Goal: Task Accomplishment & Management: Use online tool/utility

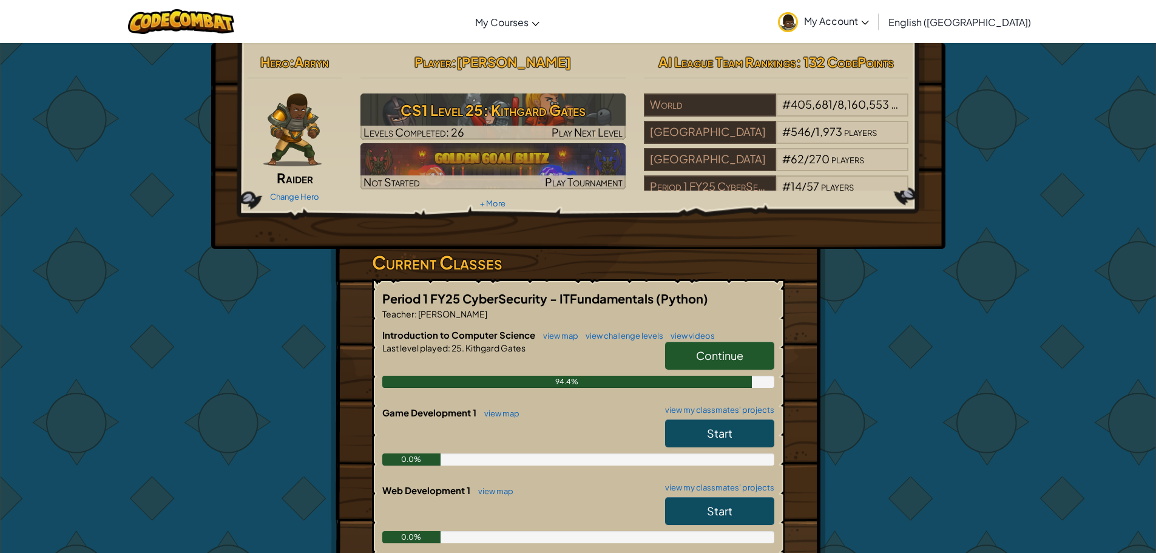
click at [735, 351] on span "Continue" at bounding box center [719, 355] width 47 height 14
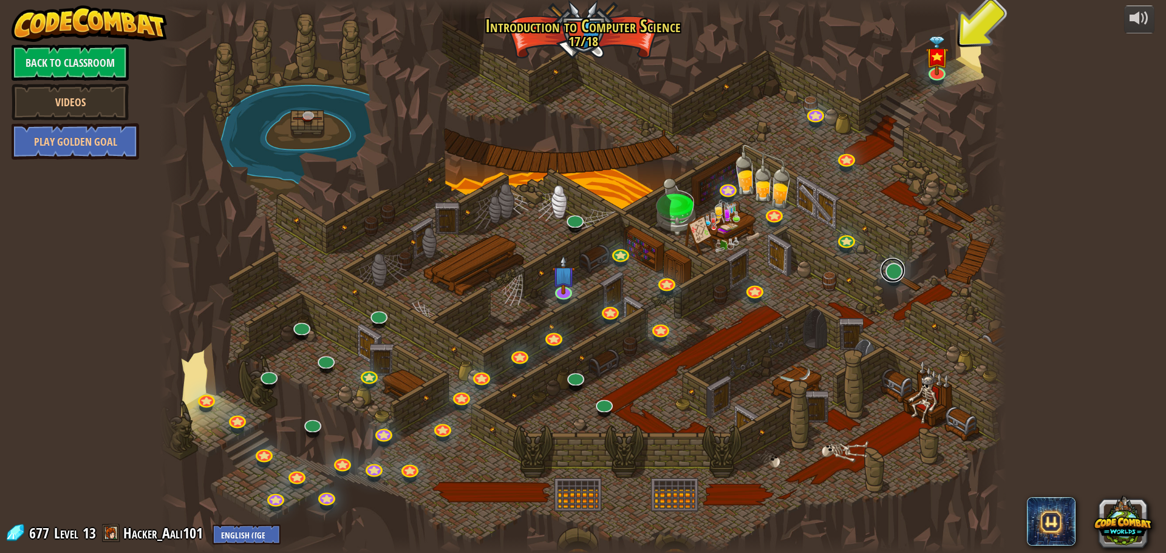
click at [893, 271] on link at bounding box center [892, 270] width 24 height 24
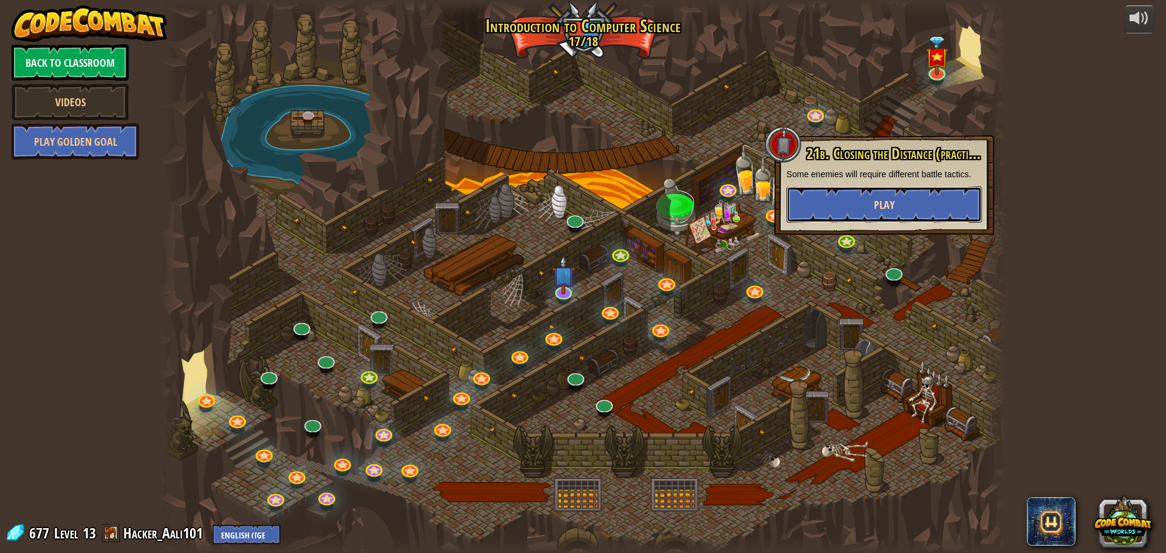
click at [871, 212] on button "Play" at bounding box center [883, 204] width 195 height 36
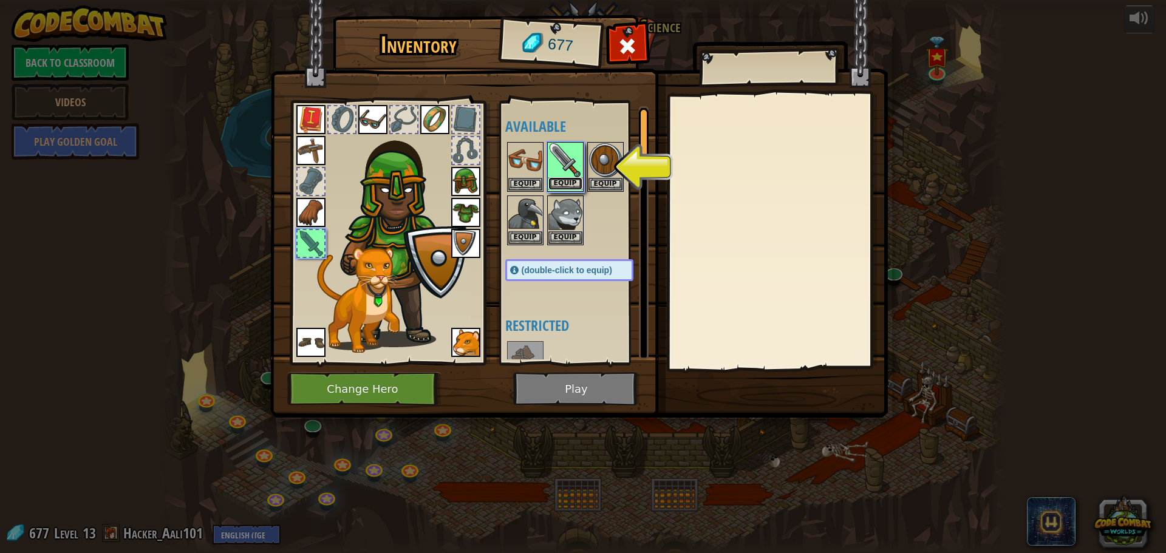
click at [565, 178] on button "Equip" at bounding box center [565, 183] width 34 height 13
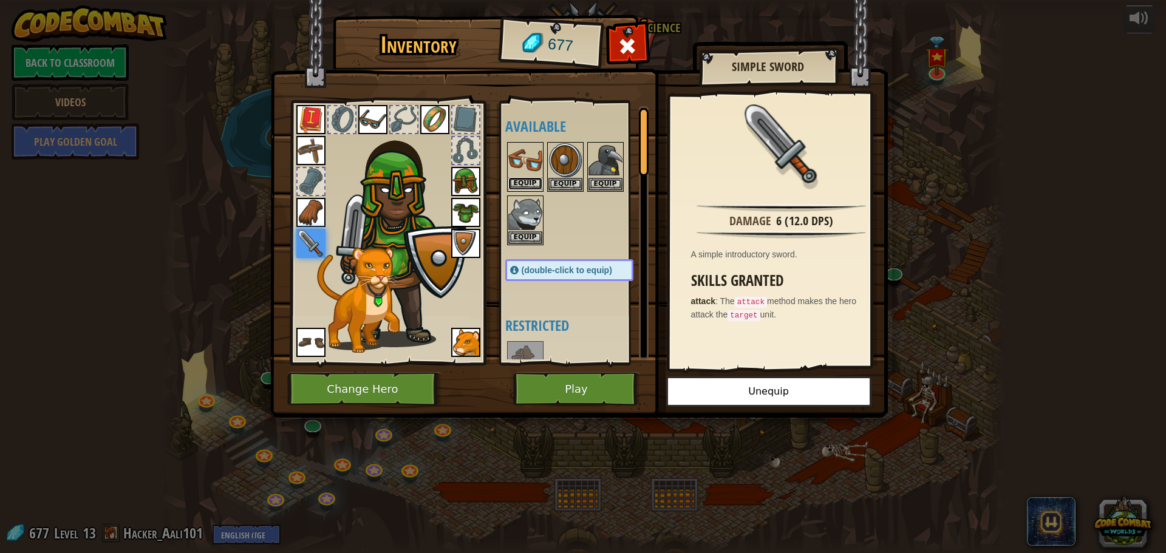
click at [526, 178] on button "Equip" at bounding box center [525, 183] width 34 height 13
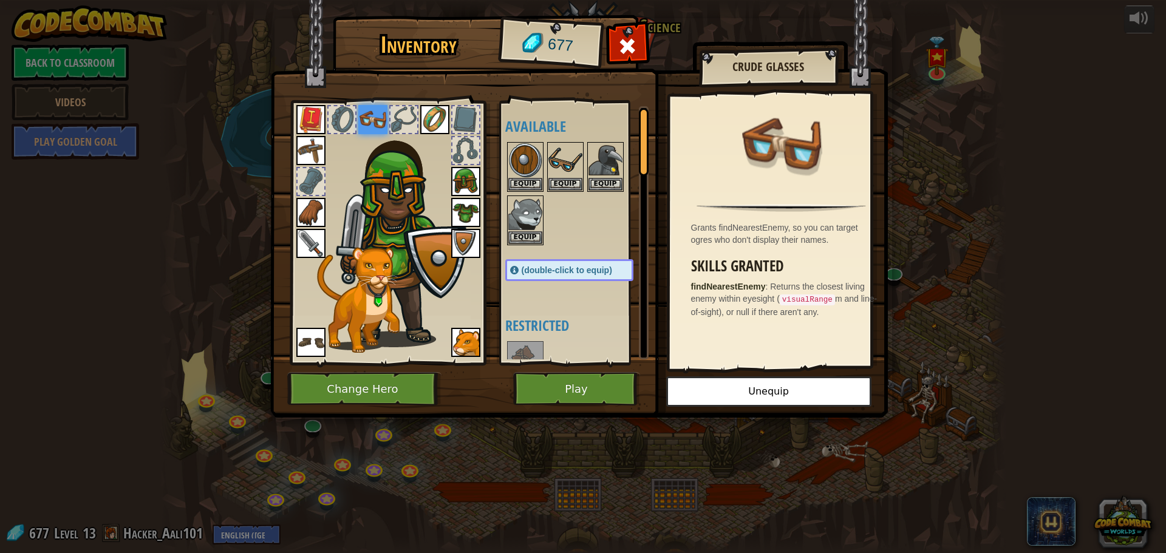
click at [555, 310] on div "Available Equip Equip Equip Equip Equip Equip Equip Equip Equip Equip Equip Equ…" at bounding box center [581, 232] width 152 height 253
click at [568, 184] on button "Equip" at bounding box center [565, 183] width 34 height 13
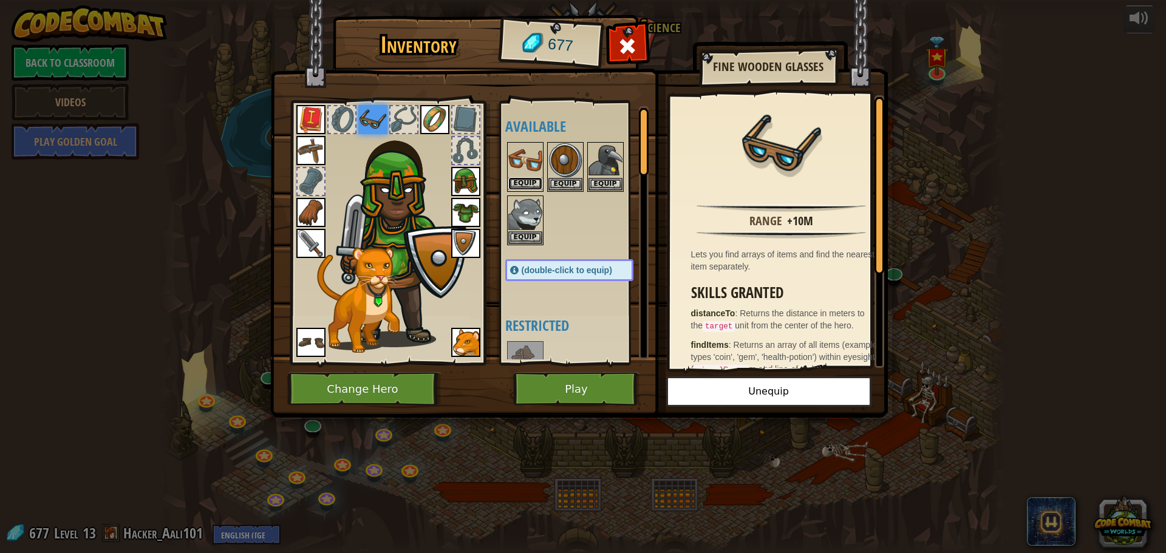
click at [531, 183] on button "Equip" at bounding box center [525, 183] width 34 height 13
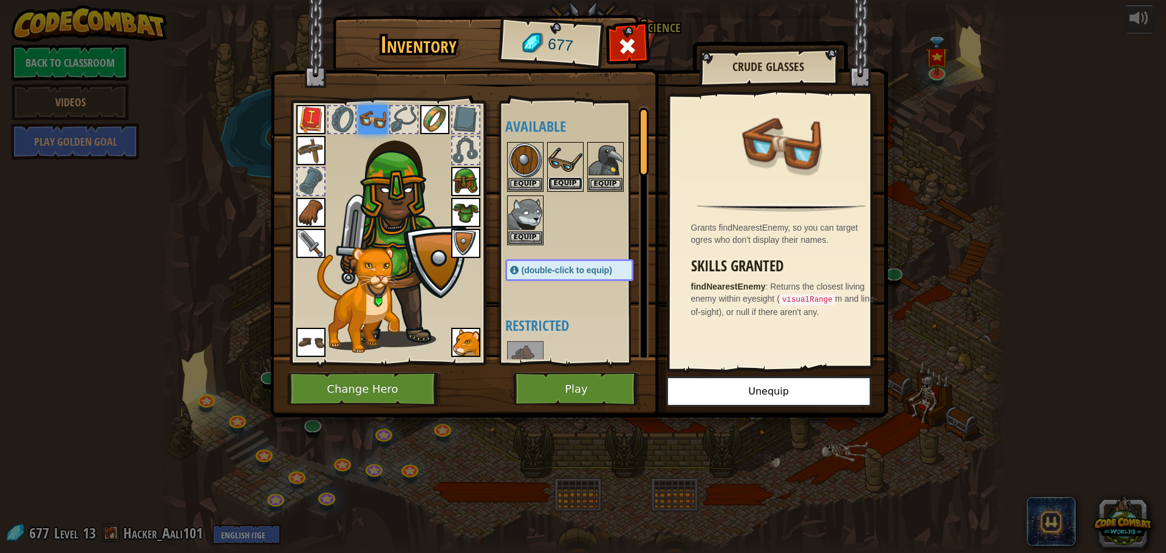
click at [571, 184] on button "Equip" at bounding box center [565, 183] width 34 height 13
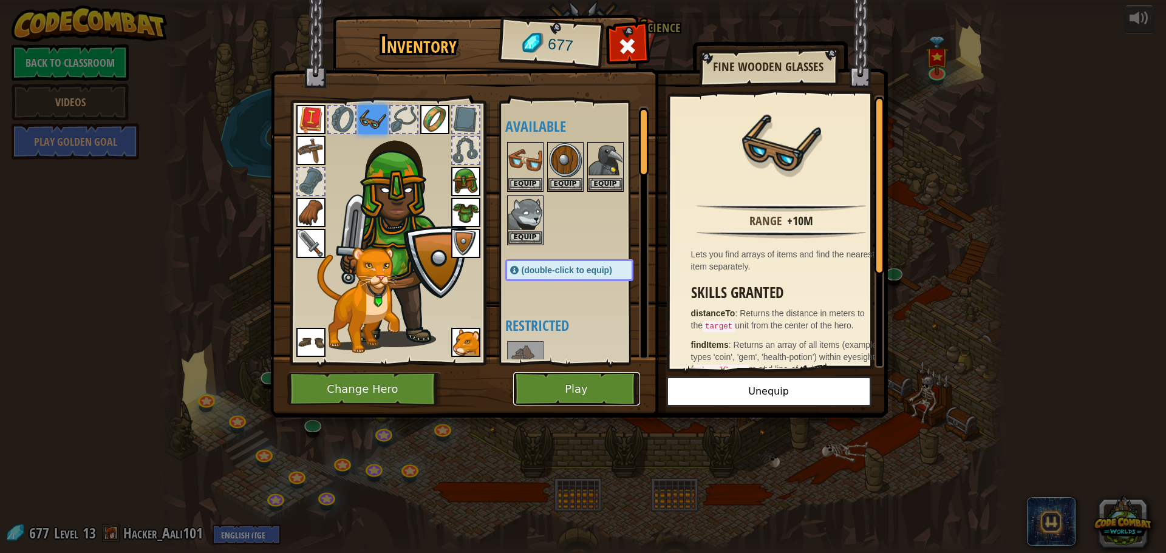
click at [602, 380] on button "Play" at bounding box center [576, 388] width 127 height 33
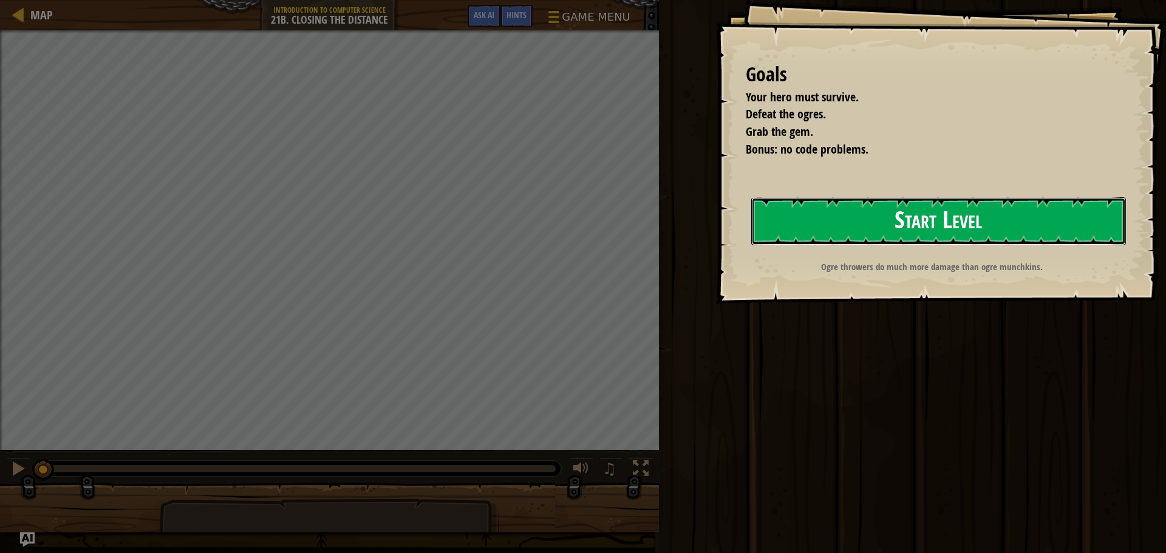
click at [965, 222] on button "Start Level" at bounding box center [938, 221] width 375 height 48
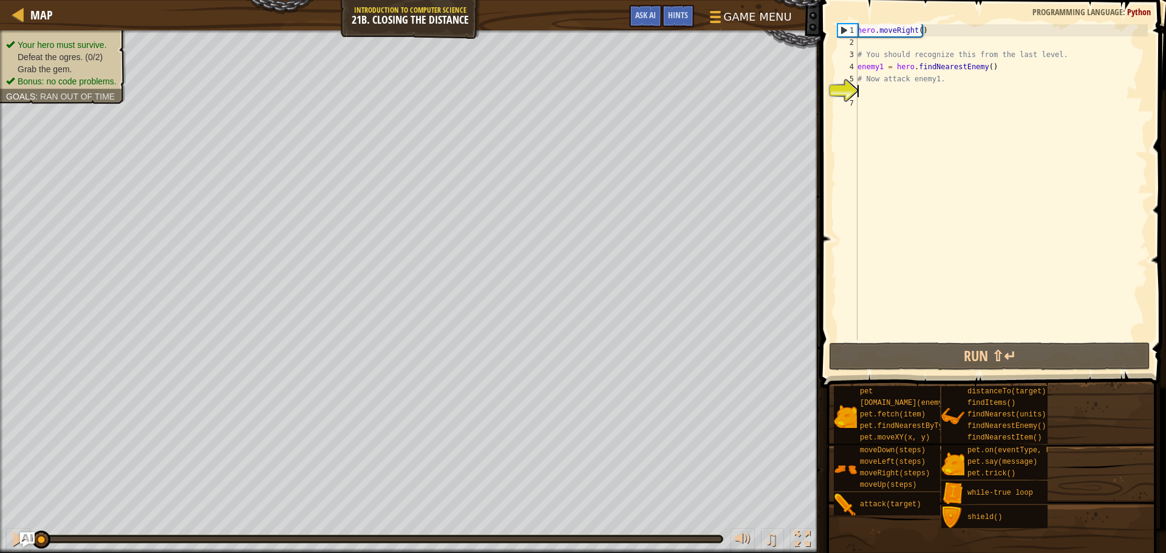
type textarea "A"
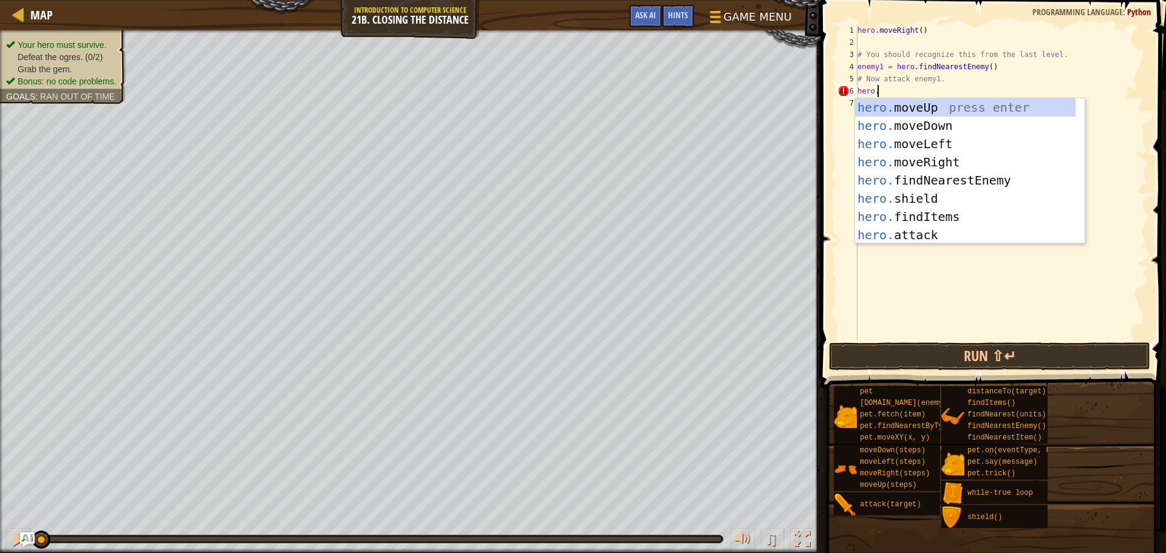
scroll to position [5, 1]
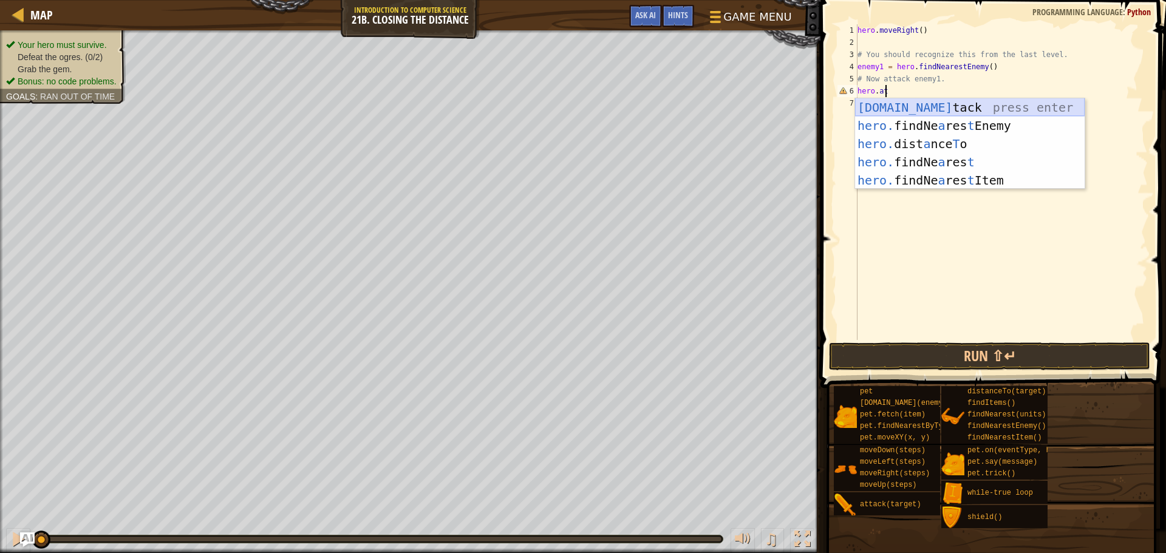
click at [957, 108] on div "[DOMAIN_NAME] tack press enter hero. findNe a res t Enemy press enter hero. dis…" at bounding box center [969, 161] width 229 height 127
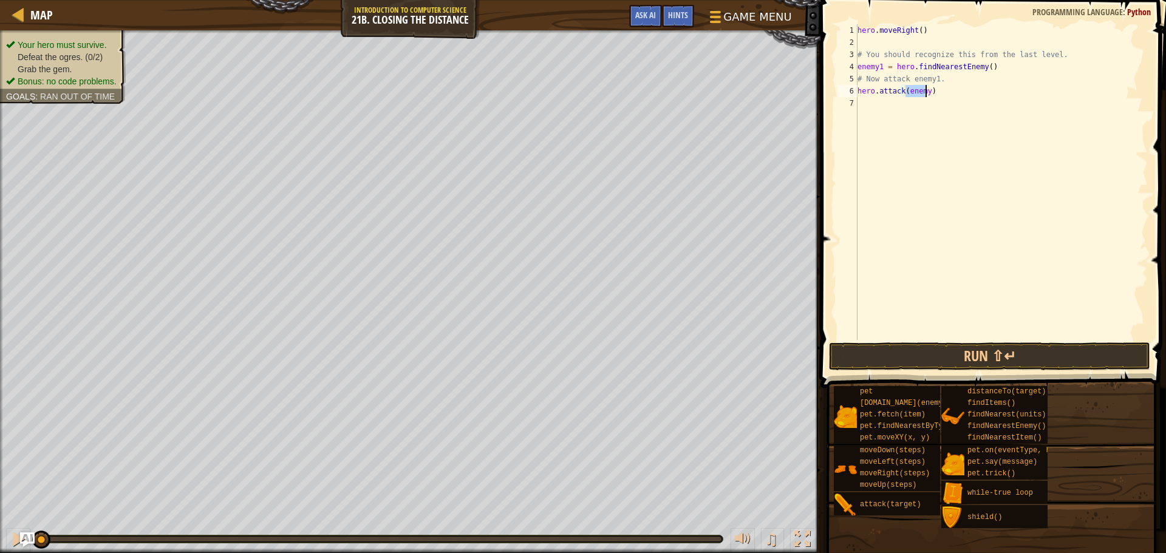
click at [926, 92] on div "hero . moveRight ( ) # You should recognize this from the last level. enemy1 = …" at bounding box center [1001, 182] width 293 height 316
click at [958, 97] on div "hero . moveRight ( ) # You should recognize this from the last level. enemy1 = …" at bounding box center [1001, 194] width 293 height 340
type textarea "hero.attack(enemy1)"
click at [973, 347] on button "Run ⇧↵" at bounding box center [989, 356] width 321 height 28
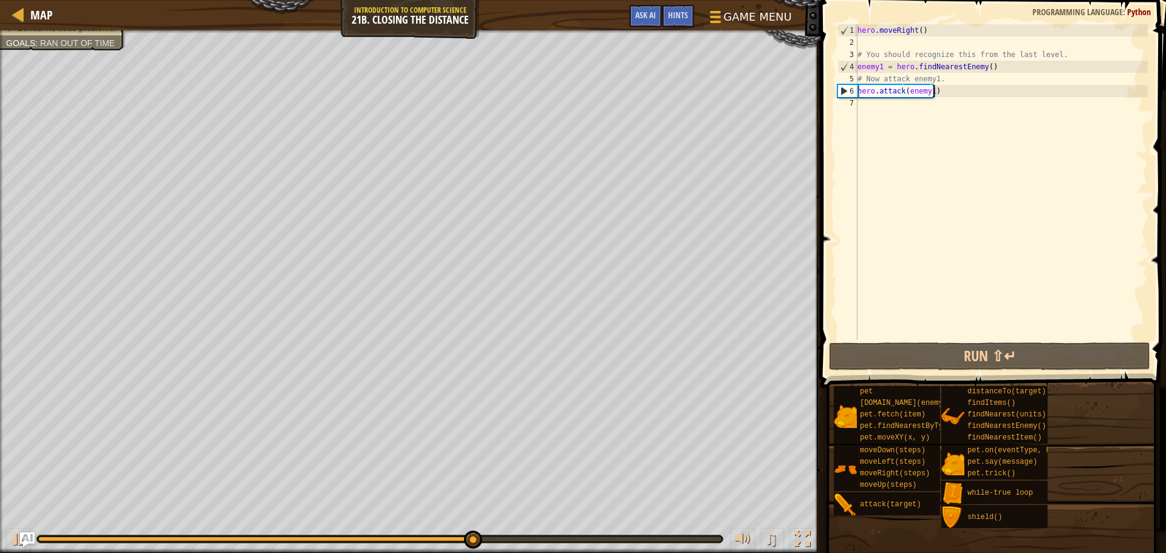
click at [1013, 131] on div "hero . moveRight ( ) # You should recognize this from the last level. enemy1 = …" at bounding box center [1001, 194] width 293 height 340
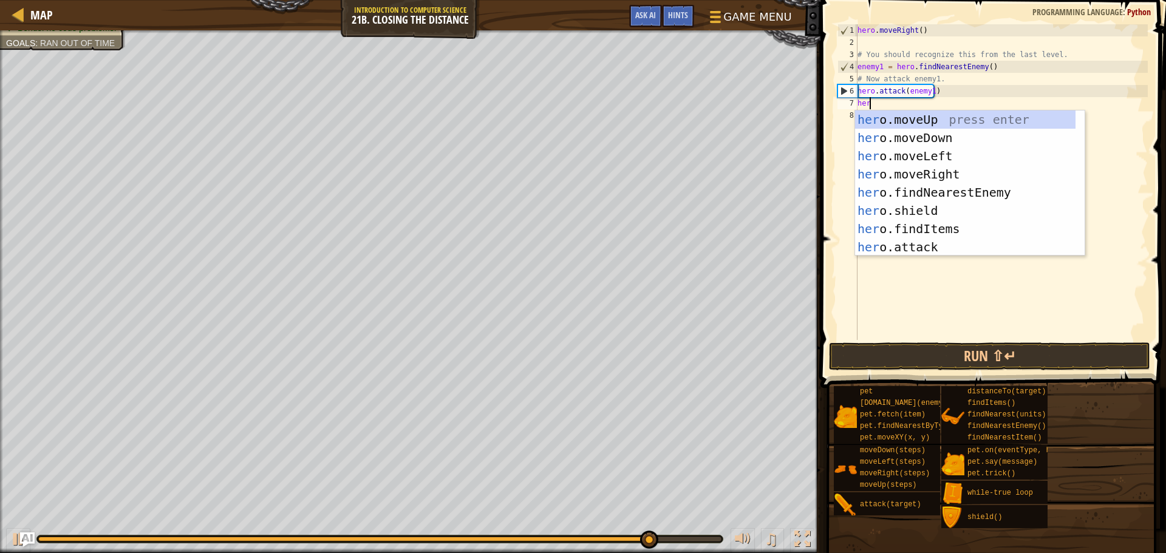
type textarea "hero"
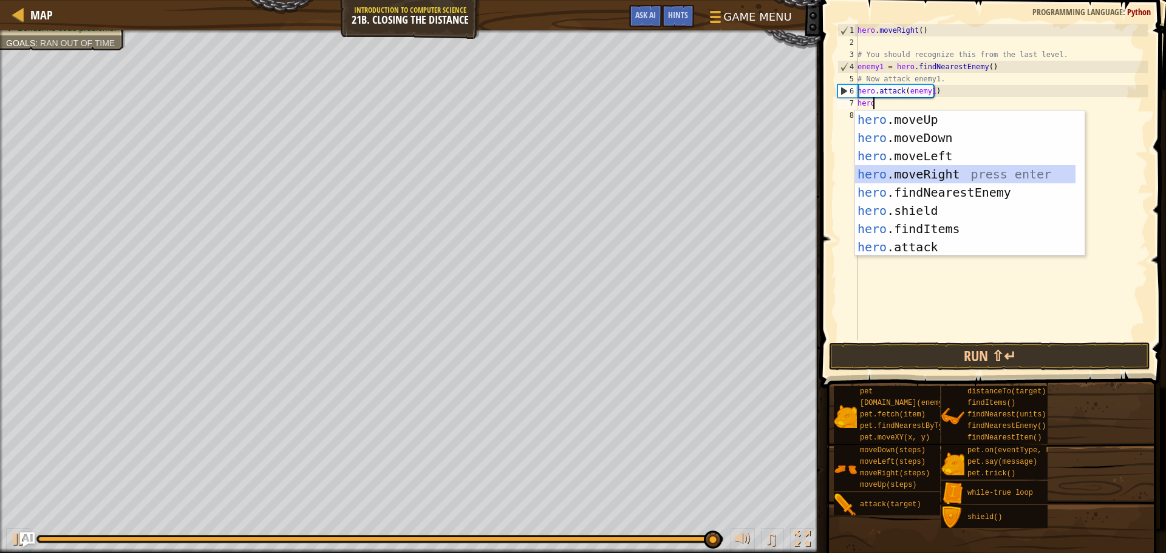
click at [1004, 166] on div "hero .moveUp press enter hero .moveDown press enter hero .moveLeft press enter …" at bounding box center [965, 201] width 220 height 182
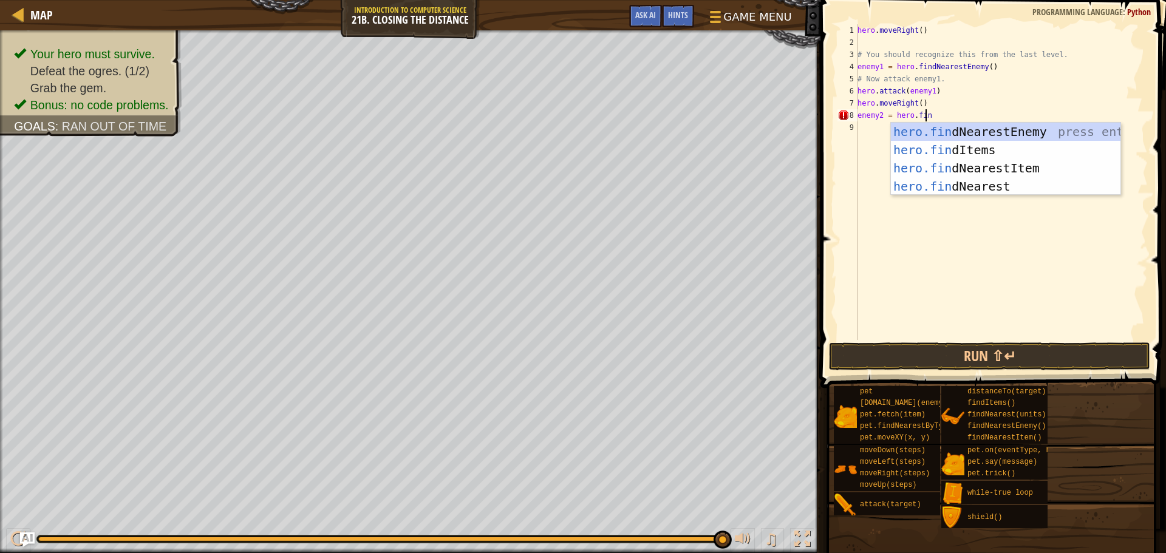
scroll to position [5, 5]
type textarea "enemy2 = hero.find"
click at [980, 124] on div "hero.find NearestEnemy press enter hero.find Items press enter hero.find Neares…" at bounding box center [1005, 177] width 229 height 109
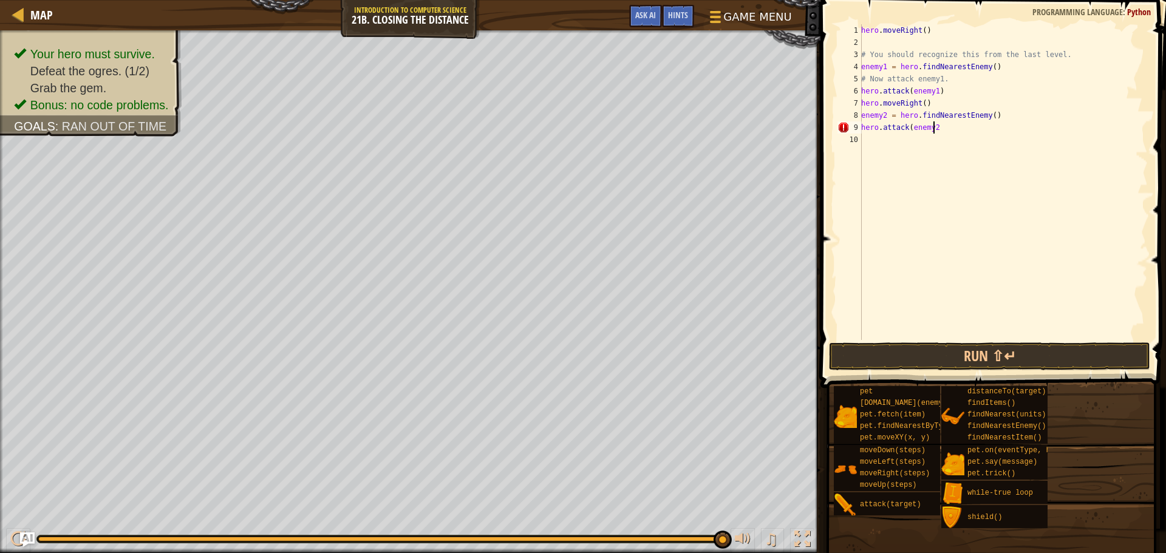
scroll to position [5, 5]
click at [921, 101] on div "hero . moveRight ( ) # You should recognize this from the last level. enemy1 = …" at bounding box center [1002, 194] width 289 height 340
type textarea "hero.moveRight(2)"
click at [955, 157] on div "hero . moveRight ( ) # You should recognize this from the last level. enemy1 = …" at bounding box center [1002, 194] width 289 height 340
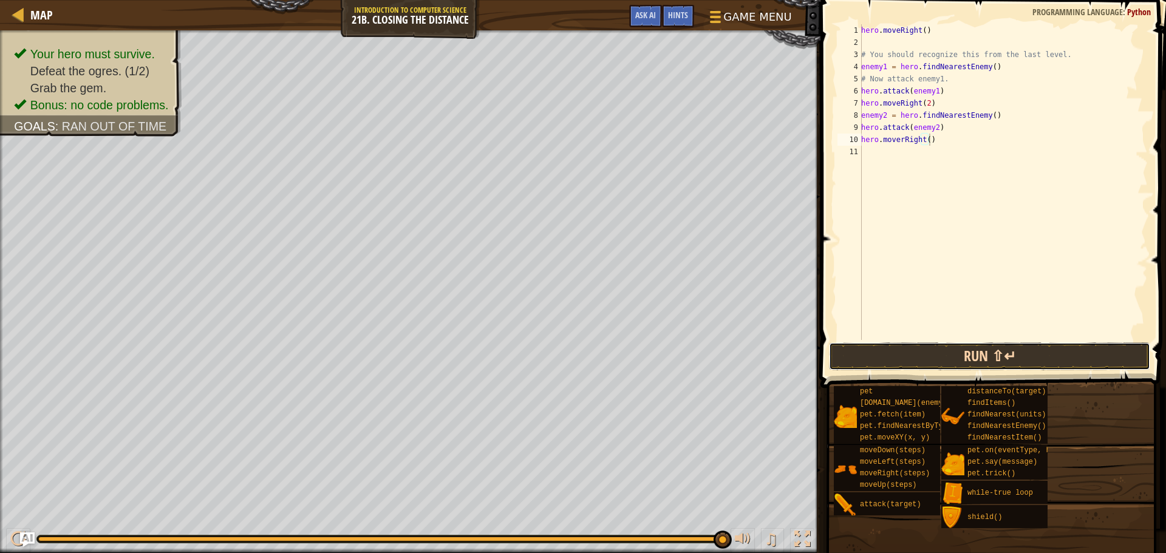
drag, startPoint x: 1005, startPoint y: 355, endPoint x: 1025, endPoint y: 340, distance: 24.7
click at [1005, 354] on button "Run ⇧↵" at bounding box center [989, 356] width 321 height 28
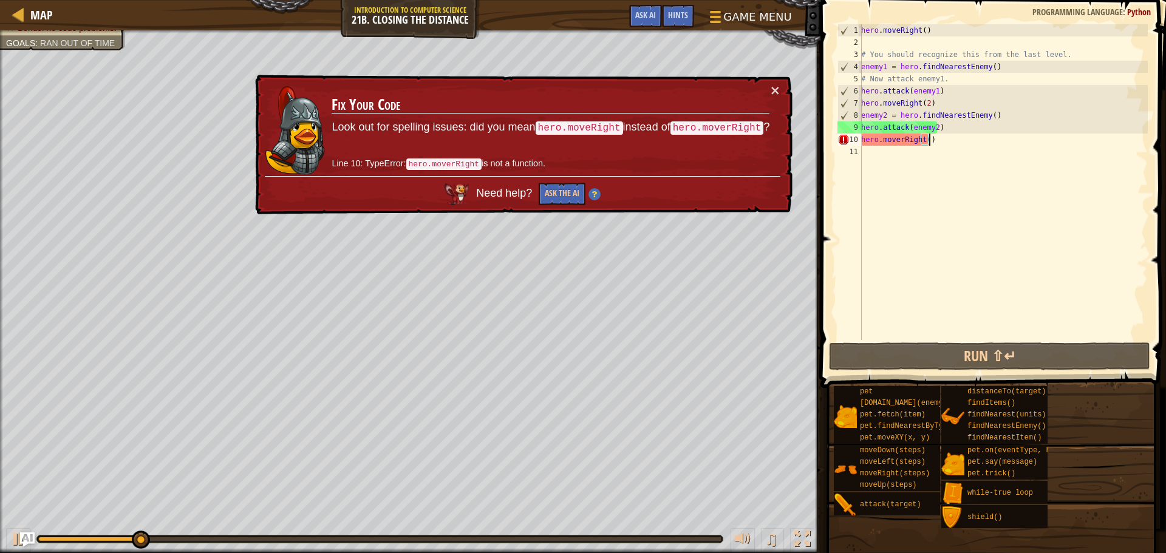
click at [900, 138] on div "hero . moveRight ( ) # You should recognize this from the last level. enemy1 = …" at bounding box center [1002, 194] width 289 height 340
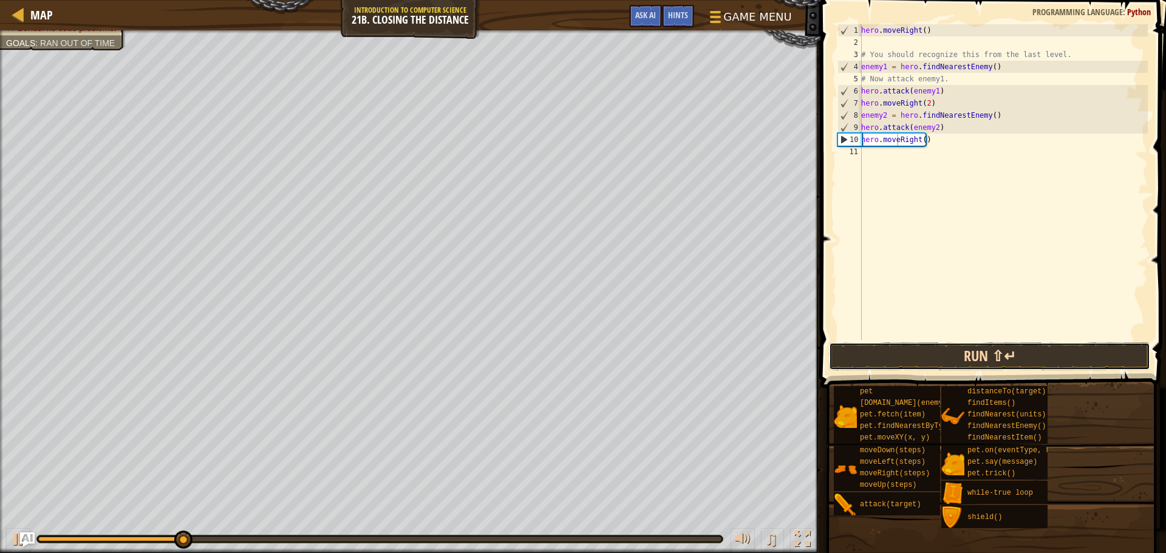
click at [979, 356] on button "Run ⇧↵" at bounding box center [989, 356] width 321 height 28
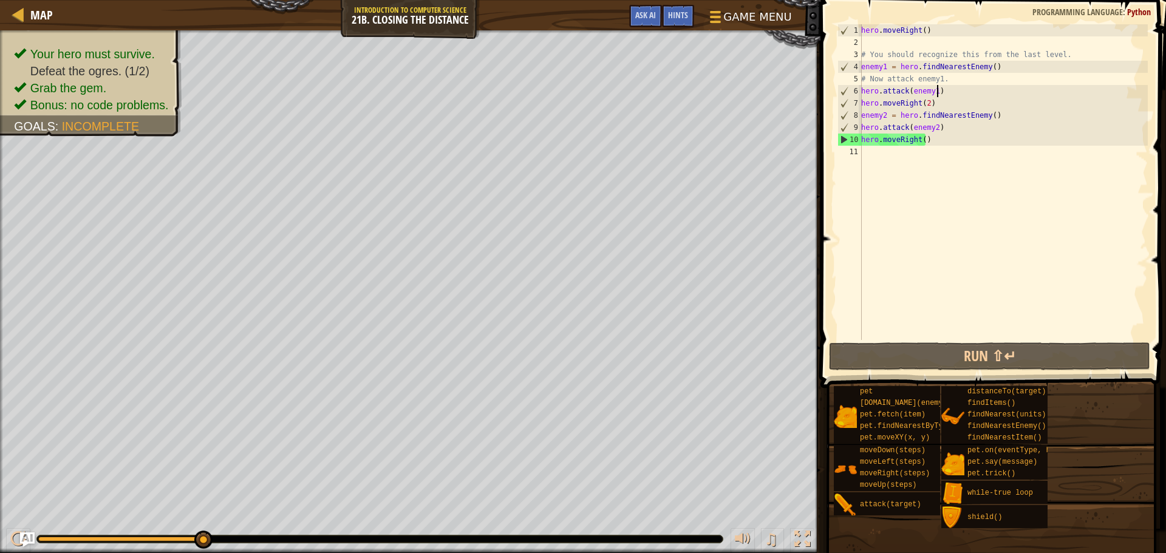
click at [958, 89] on div "hero . moveRight ( ) # You should recognize this from the last level. enemy1 = …" at bounding box center [1002, 194] width 289 height 340
click at [957, 80] on div "hero . moveRight ( ) # You should recognize this from the last level. enemy1 = …" at bounding box center [1002, 194] width 289 height 340
type textarea "# Now attack enemy1."
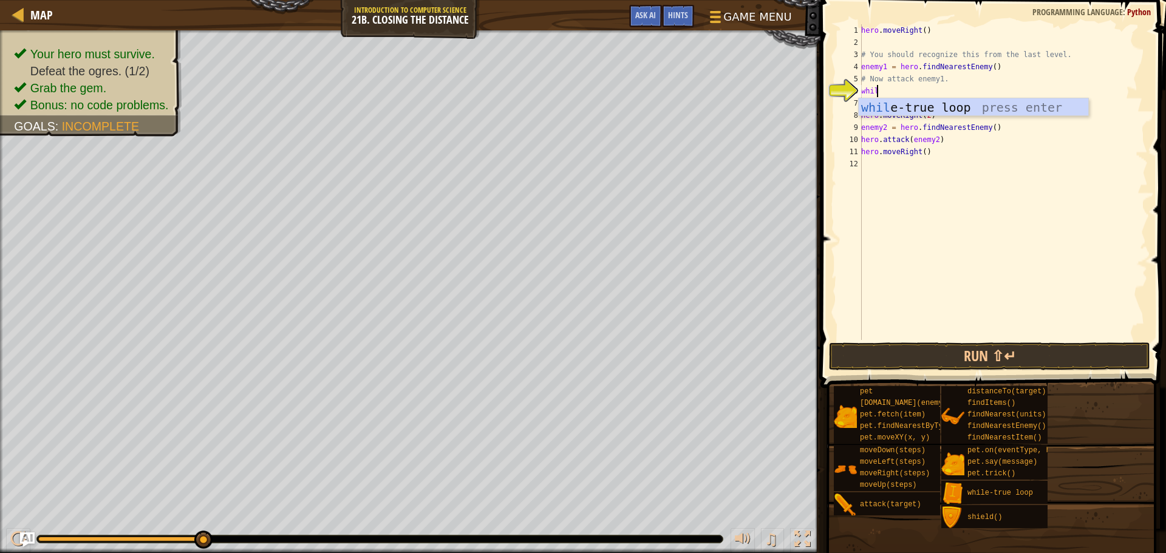
type textarea "while"
click at [900, 106] on div "while -true loop press enter" at bounding box center [972, 125] width 229 height 55
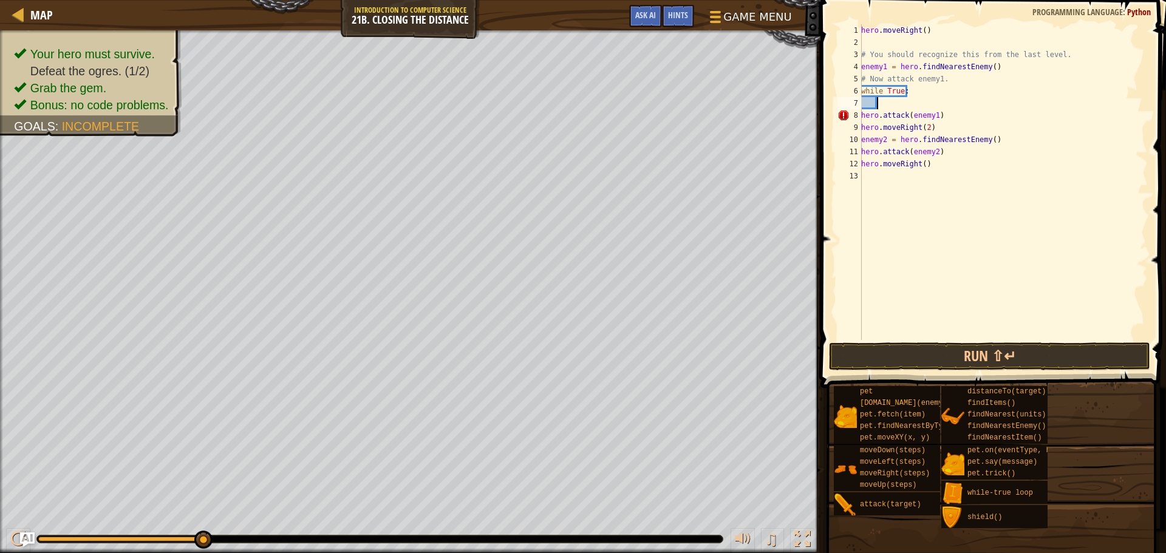
click at [863, 113] on div "hero . moveRight ( ) # You should recognize this from the last level. enemy1 = …" at bounding box center [1002, 194] width 289 height 340
click at [986, 353] on button "Run ⇧↵" at bounding box center [989, 356] width 321 height 28
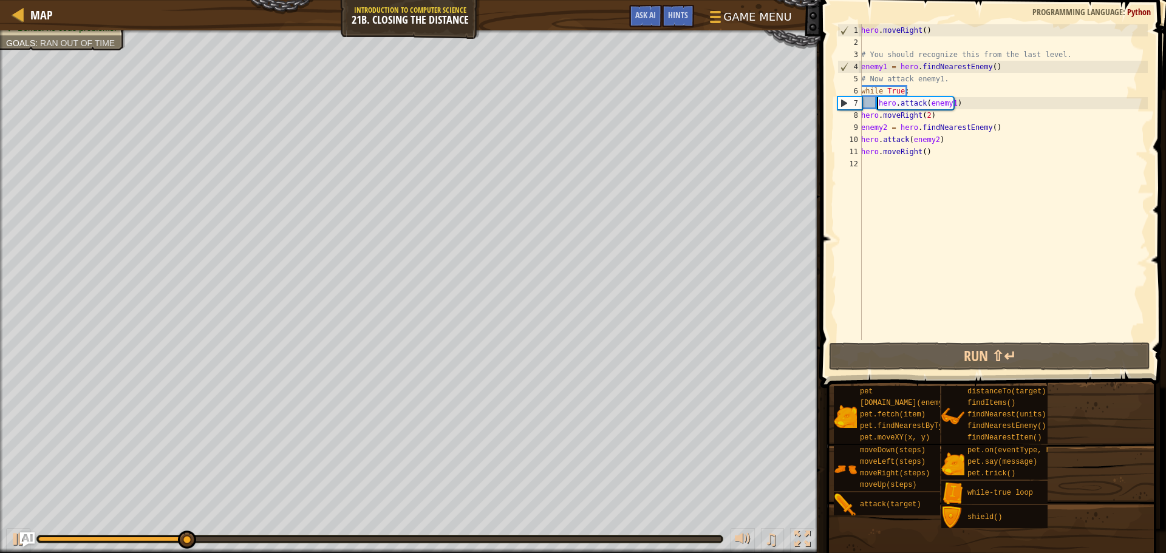
click at [909, 92] on div "hero . moveRight ( ) # You should recognize this from the last level. enemy1 = …" at bounding box center [1002, 194] width 289 height 340
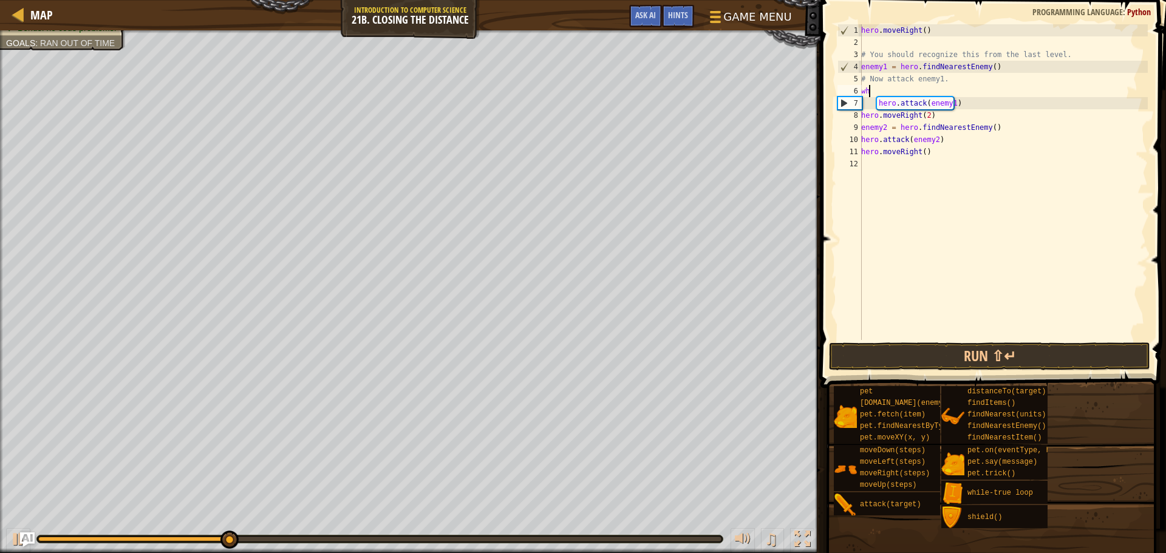
scroll to position [5, 0]
type textarea "w"
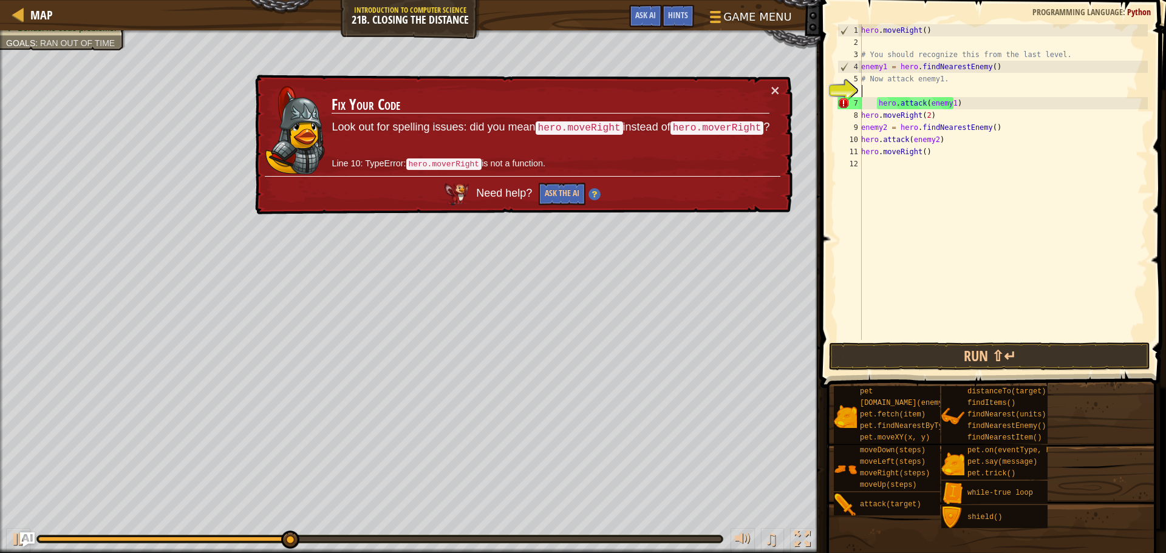
click at [877, 95] on div "hero . moveRight ( ) # You should recognize this from the last level. enemy1 = …" at bounding box center [1002, 194] width 289 height 340
click at [872, 103] on div "hero . moveRight ( ) # You should recognize this from the last level. enemy1 = …" at bounding box center [1002, 194] width 289 height 340
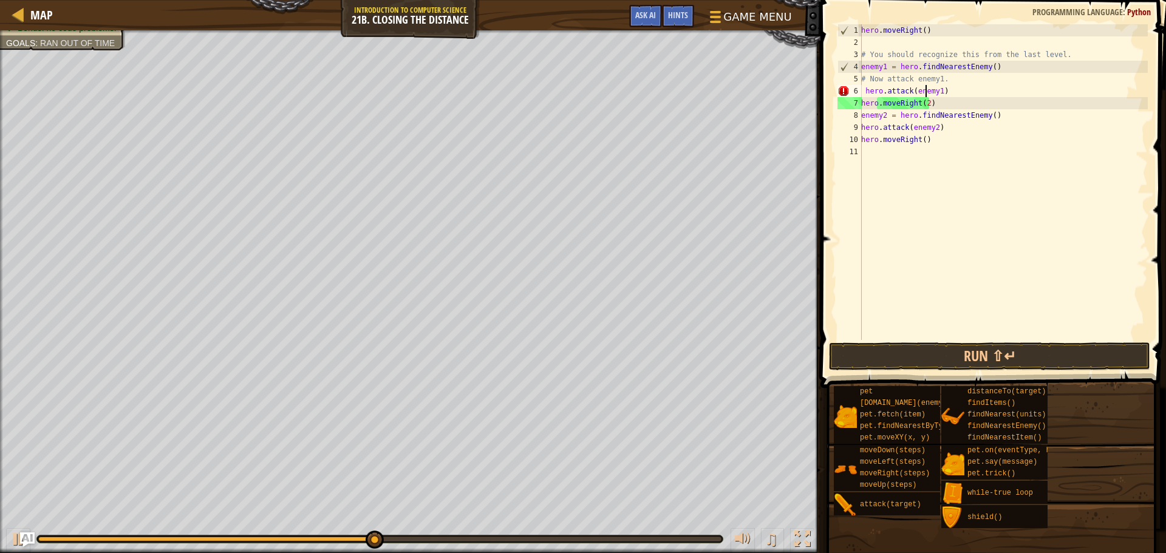
drag, startPoint x: 925, startPoint y: 89, endPoint x: 931, endPoint y: 87, distance: 6.2
click at [926, 87] on div "hero . moveRight ( ) # You should recognize this from the last level. enemy1 = …" at bounding box center [1002, 194] width 289 height 340
click at [934, 99] on div "hero . moveRight ( ) # You should recognize this from the last level. enemy1 = …" at bounding box center [1002, 194] width 289 height 340
type textarea "hero.moveRight(2)"
click at [912, 102] on div "hero . moveRight ( ) # You should recognize this from the last level. enemy1 = …" at bounding box center [1002, 194] width 289 height 340
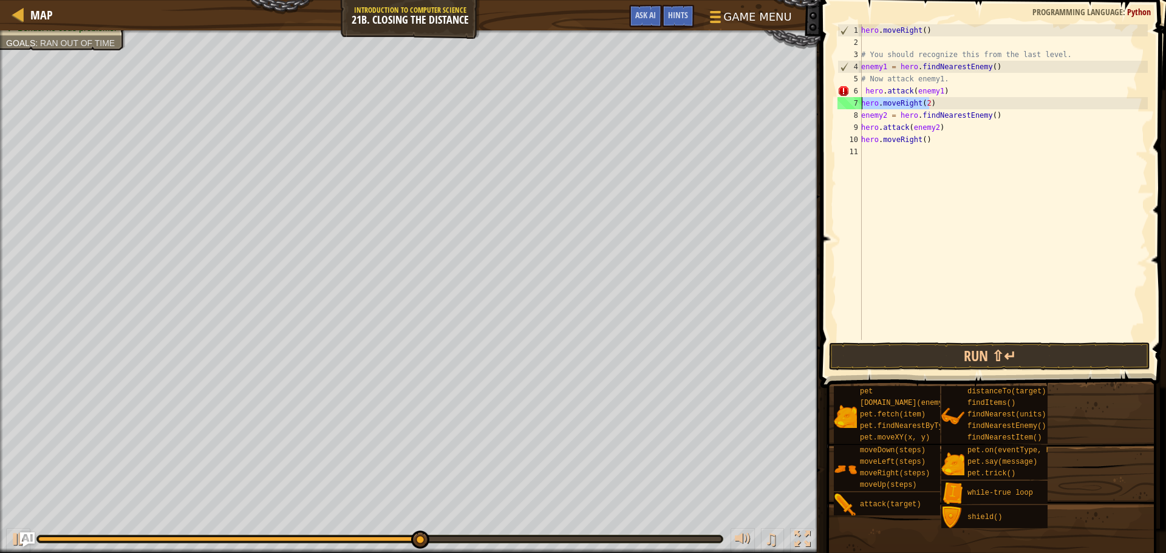
drag, startPoint x: 938, startPoint y: 102, endPoint x: 853, endPoint y: 103, distance: 85.0
click at [853, 103] on div "hero.moveRight(2) 1 2 3 4 5 6 7 8 9 10 11 hero . moveRight ( ) # You should rec…" at bounding box center [991, 182] width 313 height 316
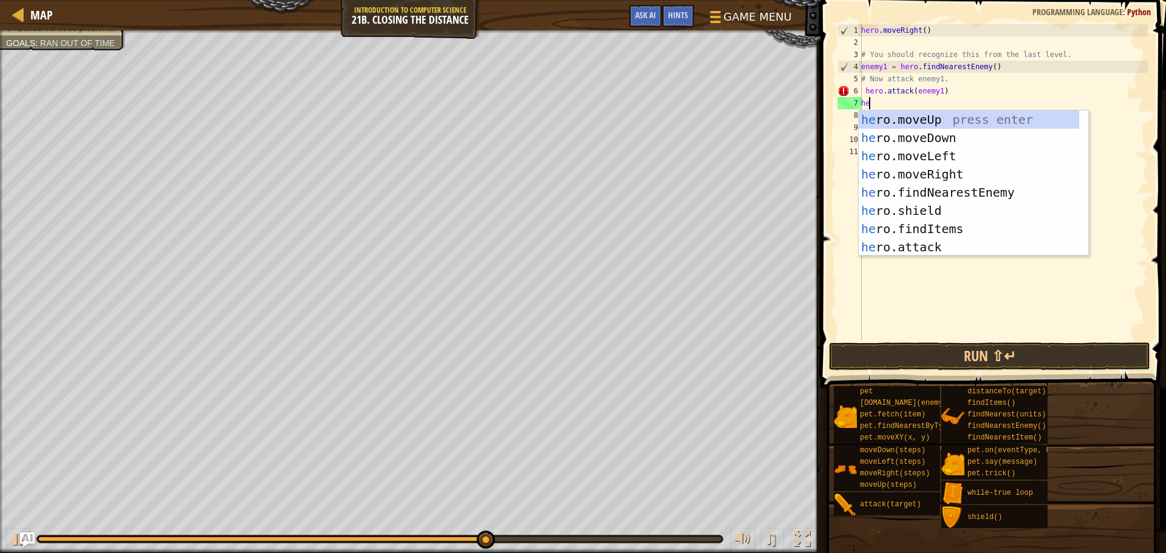
type textarea "hero"
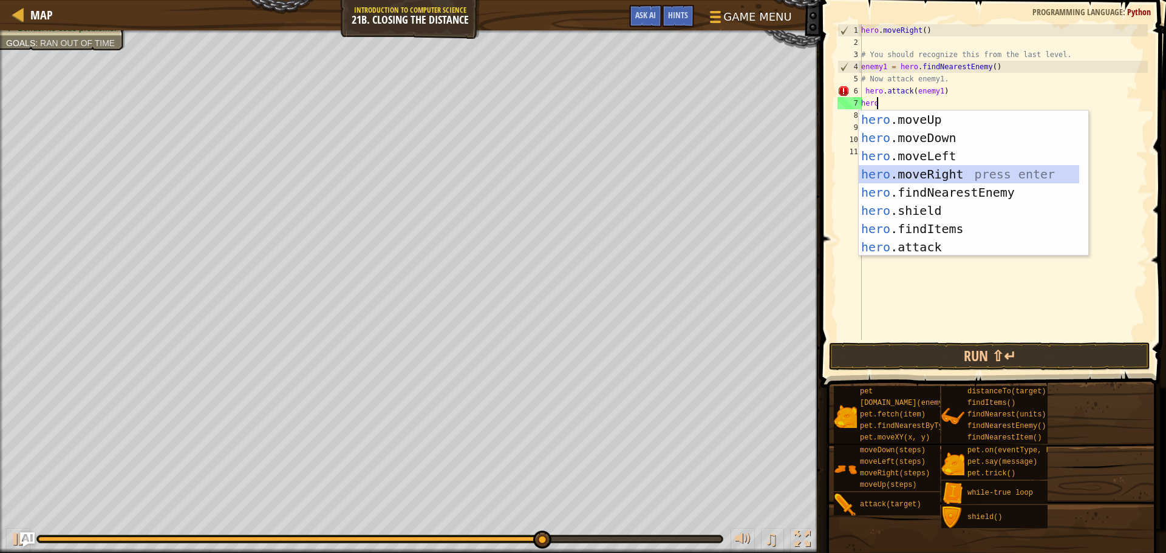
click at [926, 168] on div "hero .moveUp press enter hero .moveDown press enter hero .moveLeft press enter …" at bounding box center [968, 201] width 220 height 182
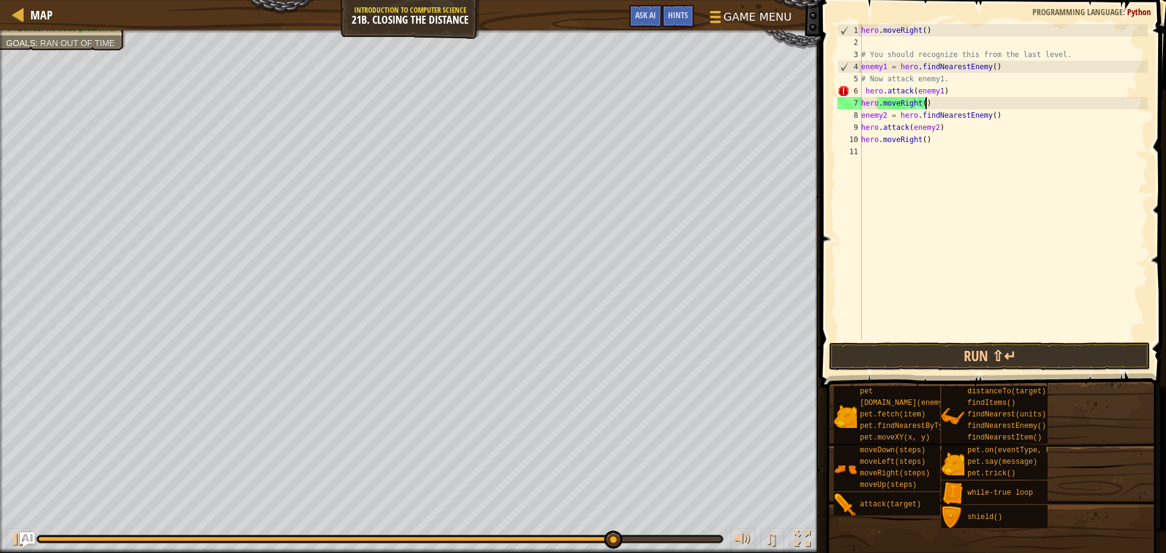
click at [952, 97] on div "hero . moveRight ( ) # You should recognize this from the last level. enemy1 = …" at bounding box center [1002, 194] width 289 height 340
type textarea "hero.attack(enemy1)"
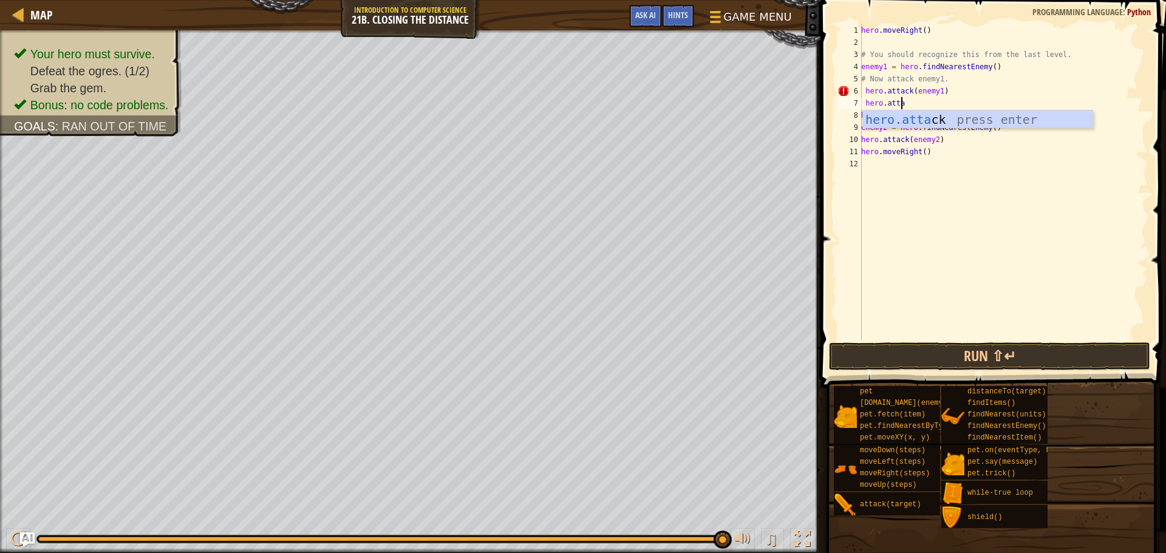
scroll to position [5, 3]
click at [941, 121] on div "hero.attack press enter" at bounding box center [977, 137] width 229 height 55
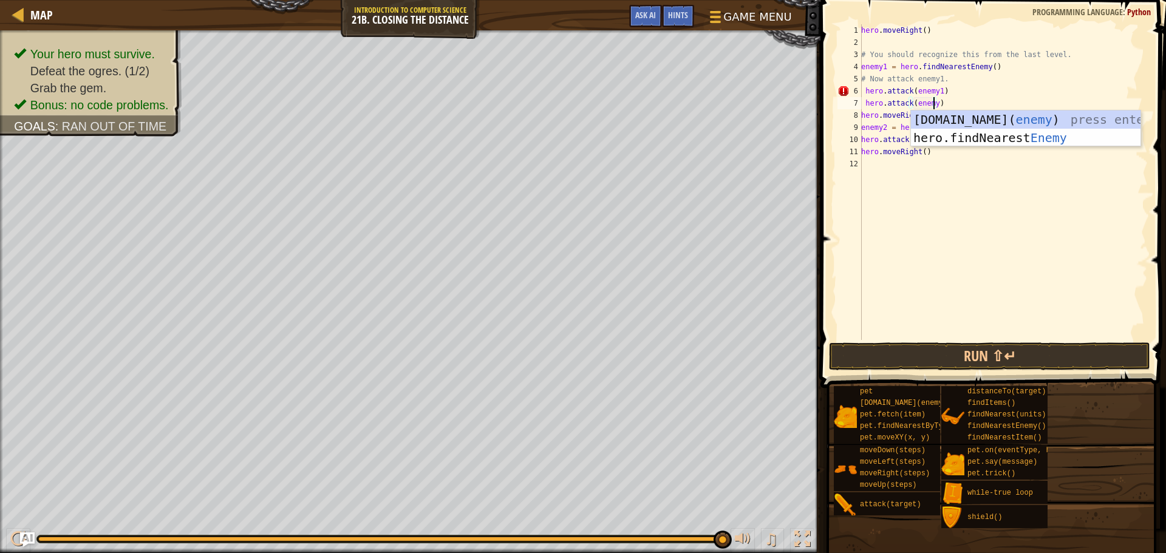
scroll to position [5, 5]
type textarea "hero.attack(enemy1)"
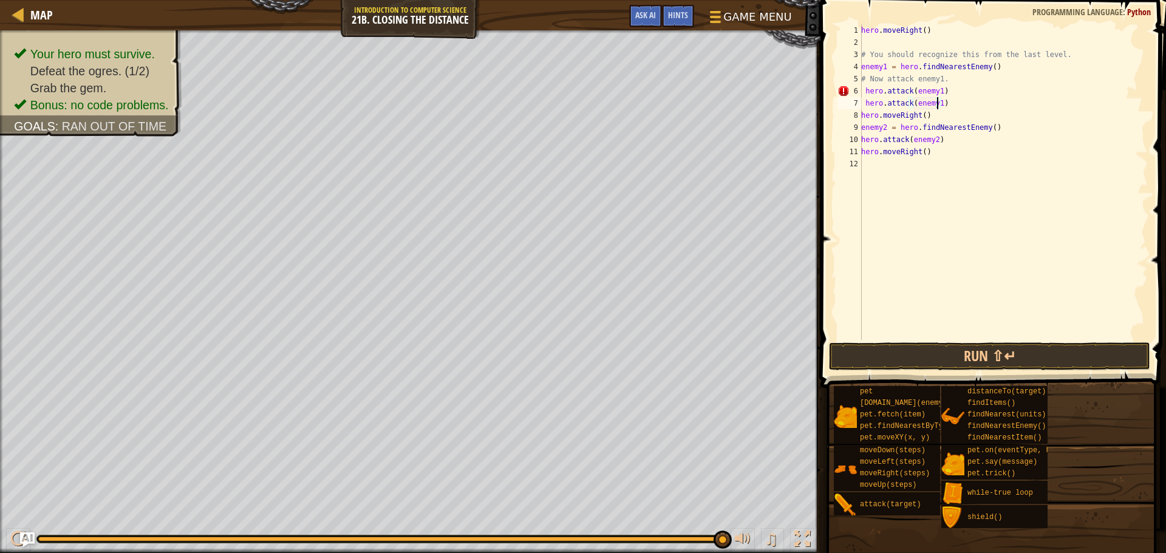
scroll to position [5, 6]
click at [919, 86] on div "hero . moveRight ( ) # You should recognize this from the last level. enemy1 = …" at bounding box center [1002, 194] width 289 height 340
click at [903, 167] on div "hero . moveRight ( ) # You should recognize this from the last level. enemy1 = …" at bounding box center [1002, 194] width 289 height 340
click at [886, 95] on div "hero . moveRight ( ) # You should recognize this from the last level. enemy1 = …" at bounding box center [1002, 194] width 289 height 340
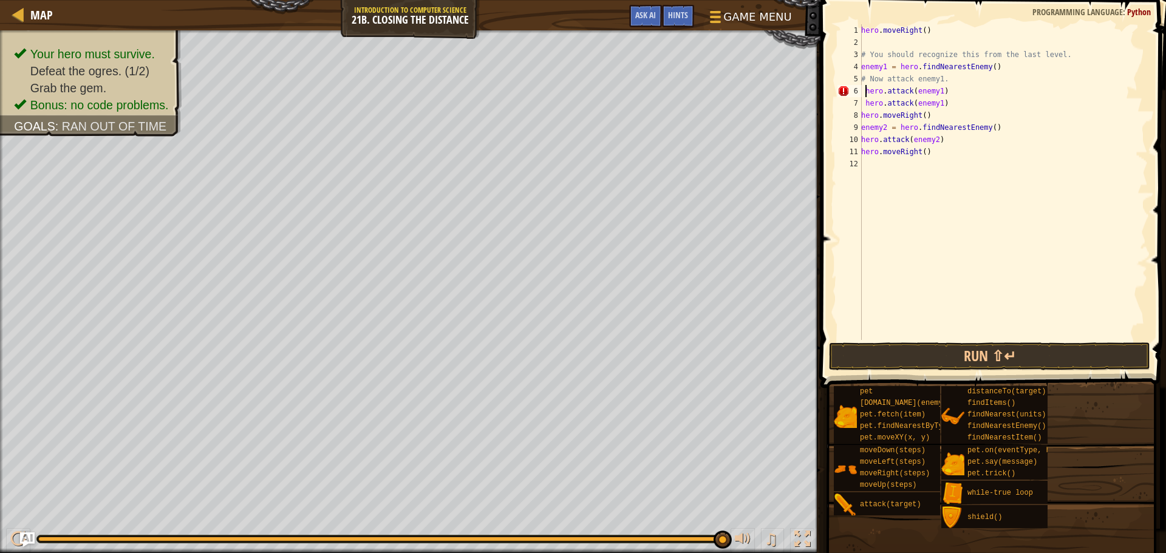
click at [866, 90] on div "hero . moveRight ( ) # You should recognize this from the last level. enemy1 = …" at bounding box center [1002, 194] width 289 height 340
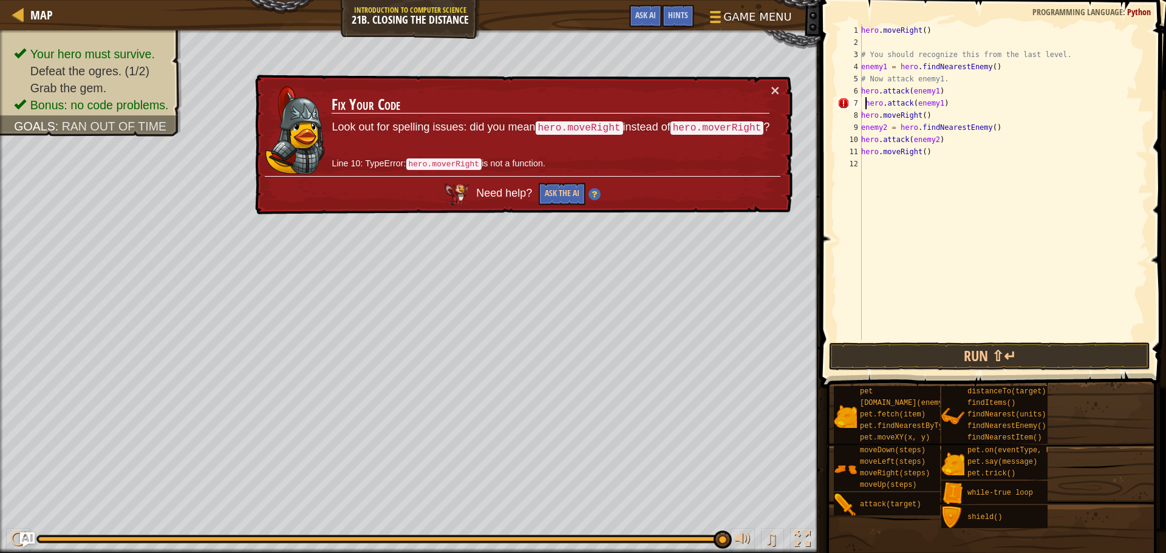
click at [864, 104] on div "hero . moveRight ( ) # You should recognize this from the last level. enemy1 = …" at bounding box center [1002, 194] width 289 height 340
type textarea "hero.attack(enemy1)"
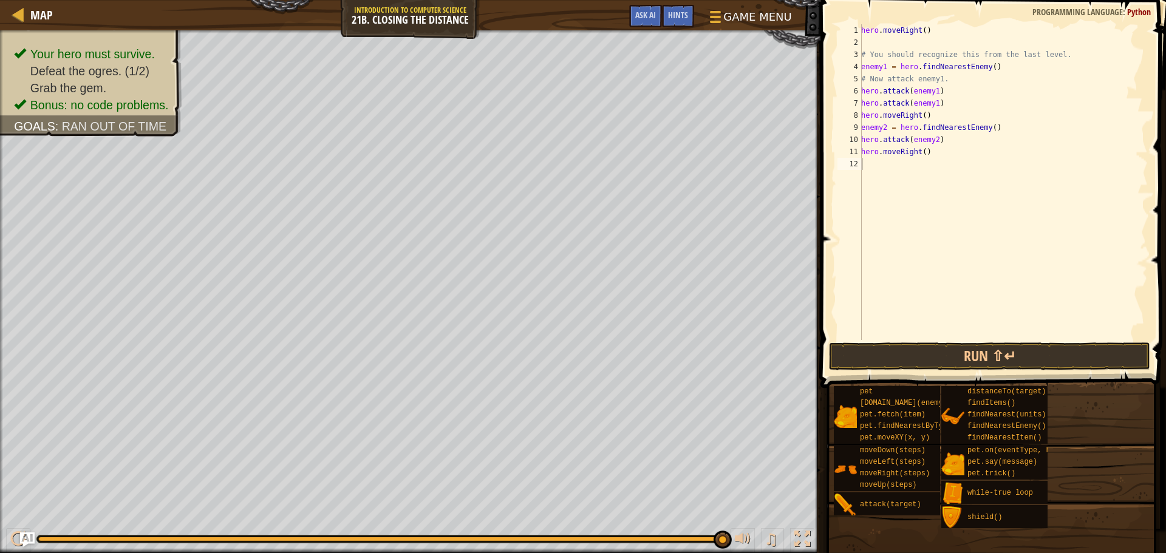
drag, startPoint x: 920, startPoint y: 229, endPoint x: 945, endPoint y: 218, distance: 27.4
click at [942, 222] on div "hero . moveRight ( ) # You should recognize this from the last level. enemy1 = …" at bounding box center [1002, 194] width 289 height 340
click at [883, 39] on div "hero . moveRight ( ) # You should recognize this from the last level. enemy1 = …" at bounding box center [1002, 194] width 289 height 340
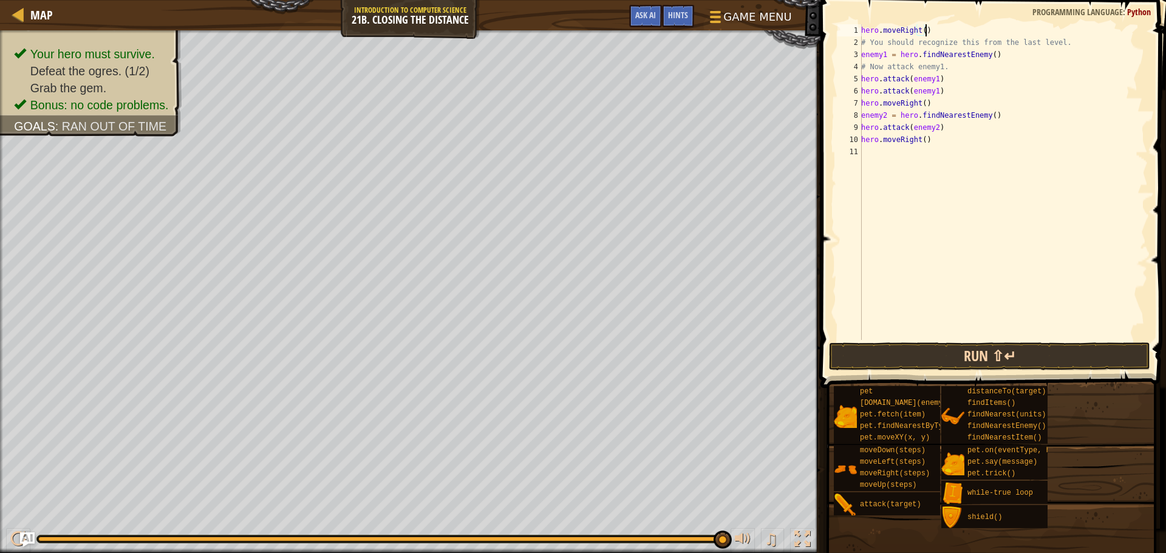
type textarea "hero.moveRight()"
click at [961, 364] on button "Run ⇧↵" at bounding box center [989, 356] width 321 height 28
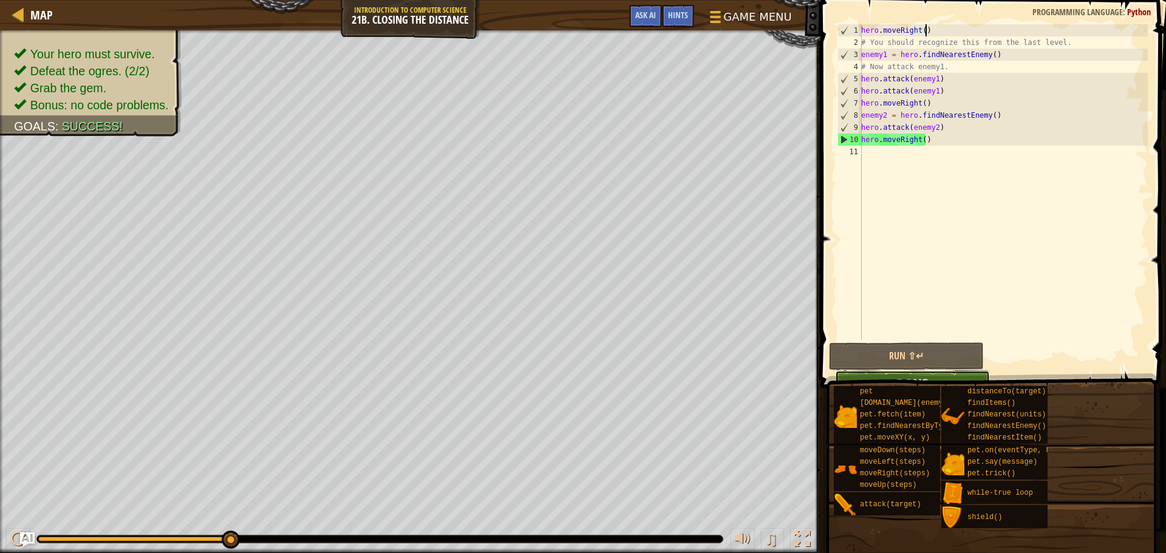
click at [935, 372] on button "Done" at bounding box center [912, 384] width 154 height 28
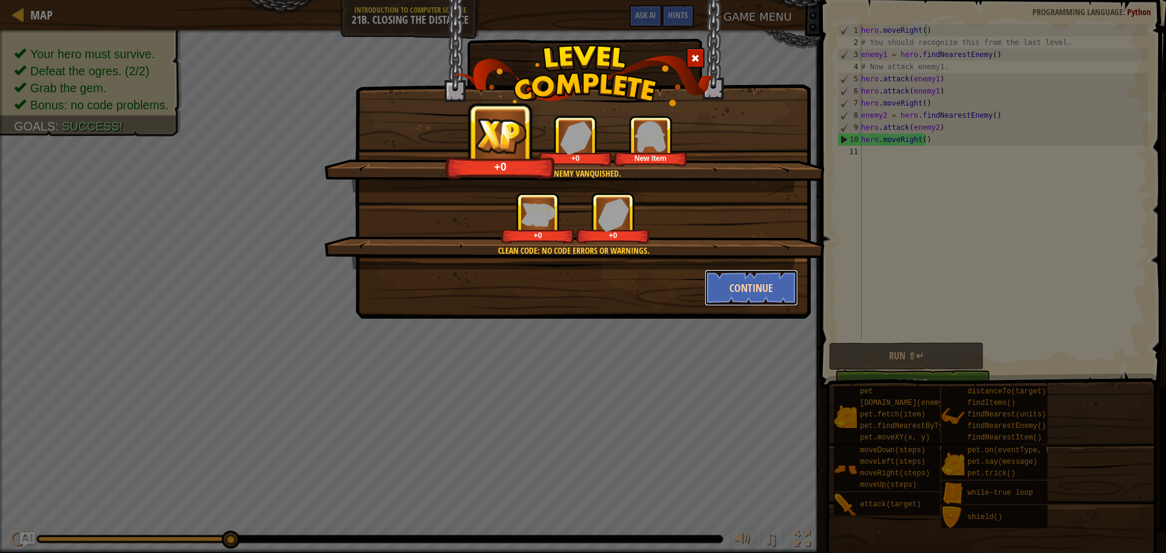
click at [721, 271] on button "Continue" at bounding box center [751, 288] width 94 height 36
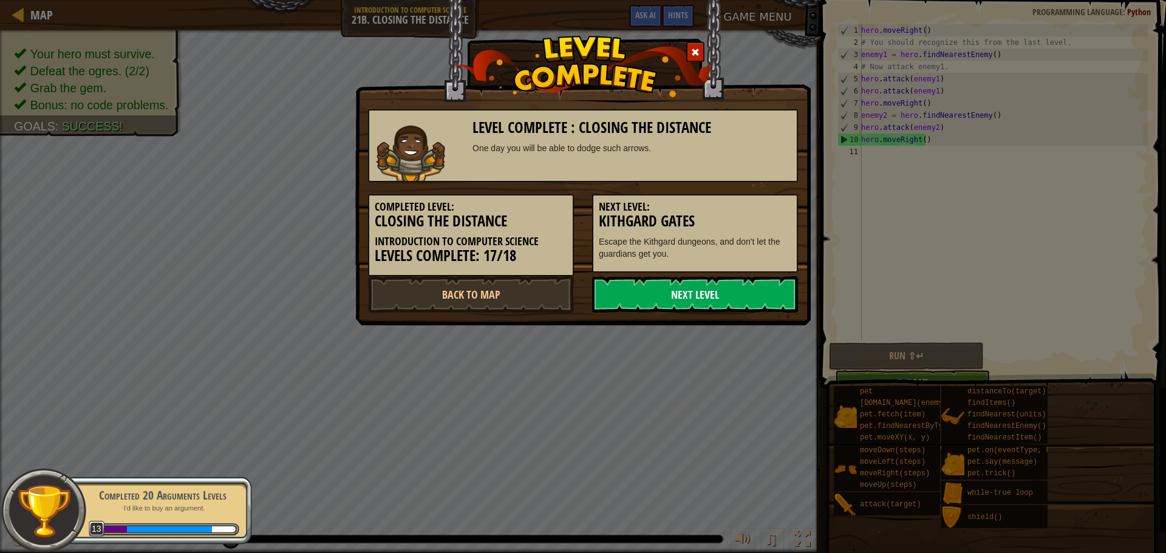
click at [702, 299] on link "Next Level" at bounding box center [695, 294] width 206 height 36
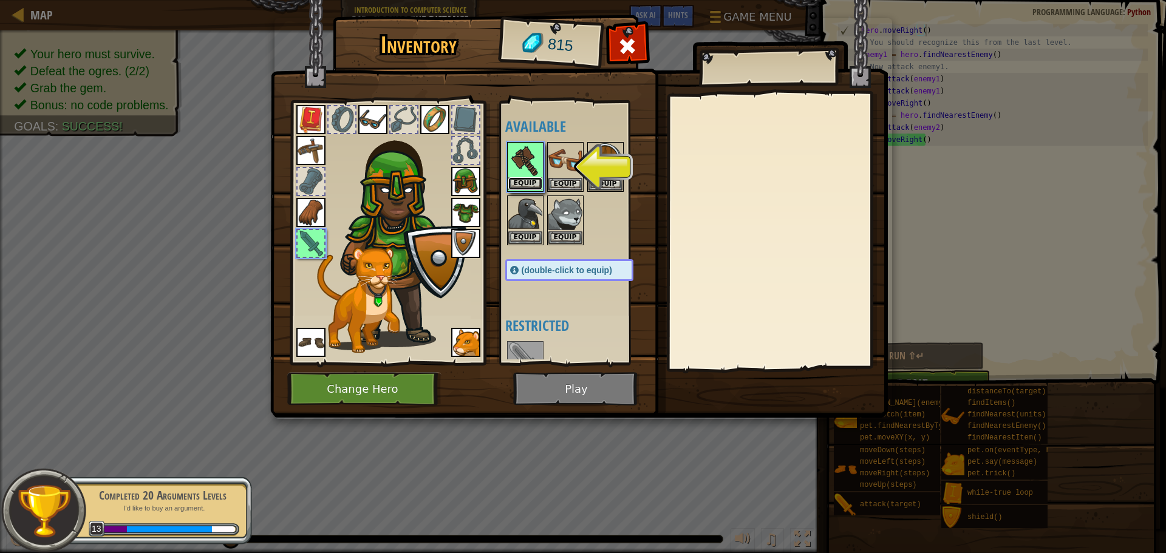
click at [529, 182] on button "Equip" at bounding box center [525, 183] width 34 height 13
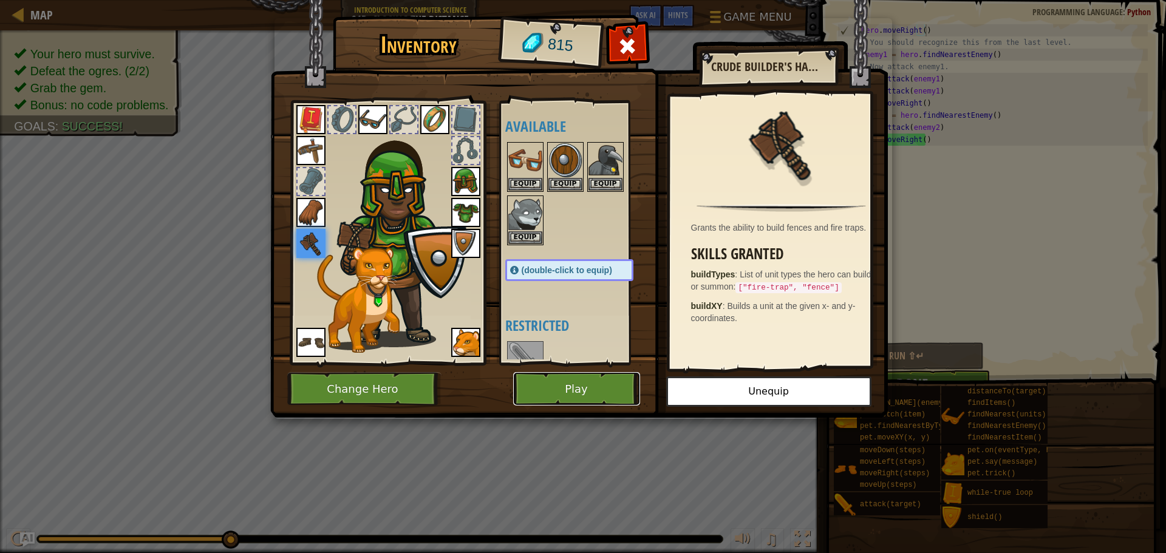
click at [590, 388] on button "Play" at bounding box center [576, 388] width 127 height 33
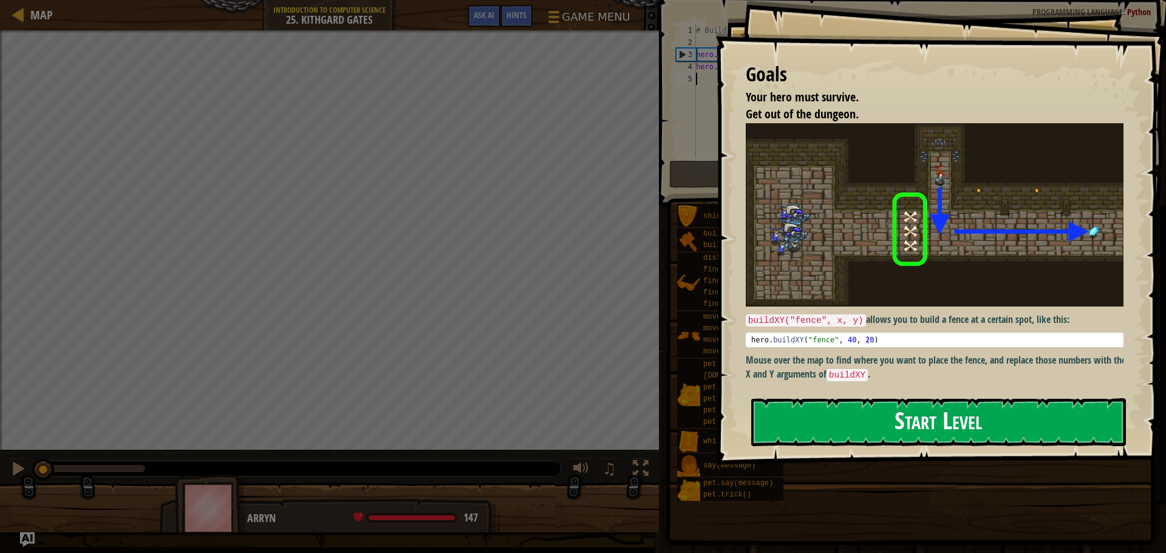
click at [783, 418] on button "Start Level" at bounding box center [938, 422] width 375 height 48
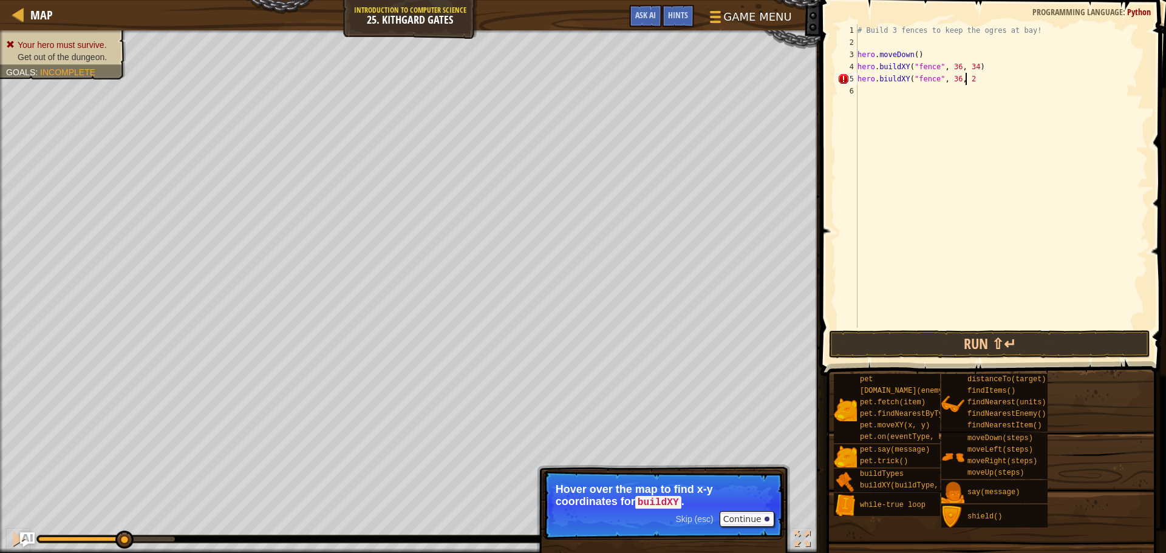
scroll to position [5, 8]
type textarea "hero.biuldXY("fence", 36, 29)"
click at [970, 78] on div "# Build 3 fences to keep the ogres at bay! hero . moveDown ( ) hero . buildXY (…" at bounding box center [1001, 188] width 293 height 328
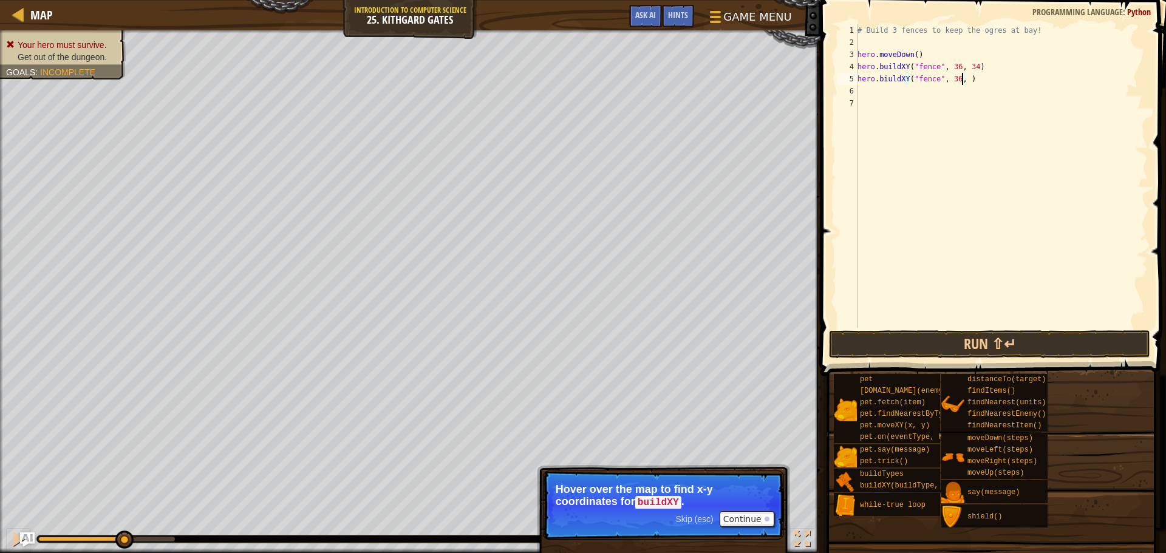
type textarea "hero.biuldXY("fence", 36, 30)"
click at [908, 100] on div "# Build 3 fences to keep the ogres at bay! hero . moveDown ( ) hero . buildXY (…" at bounding box center [1001, 188] width 293 height 328
click at [906, 87] on div "# Build 3 fences to keep the ogres at bay! hero . moveDown ( ) hero . buildXY (…" at bounding box center [1001, 188] width 293 height 328
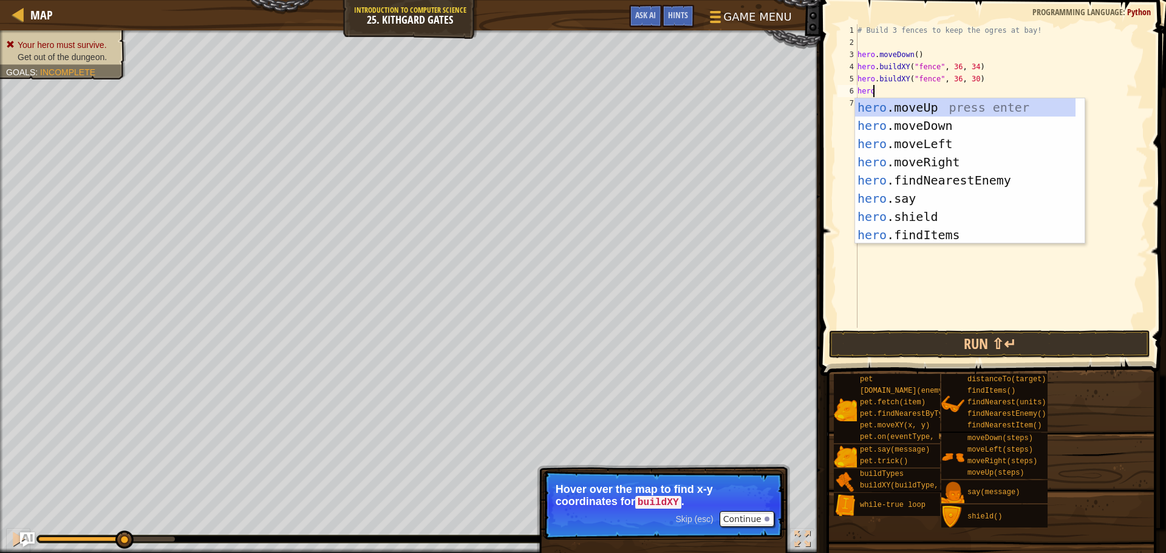
scroll to position [110, 0]
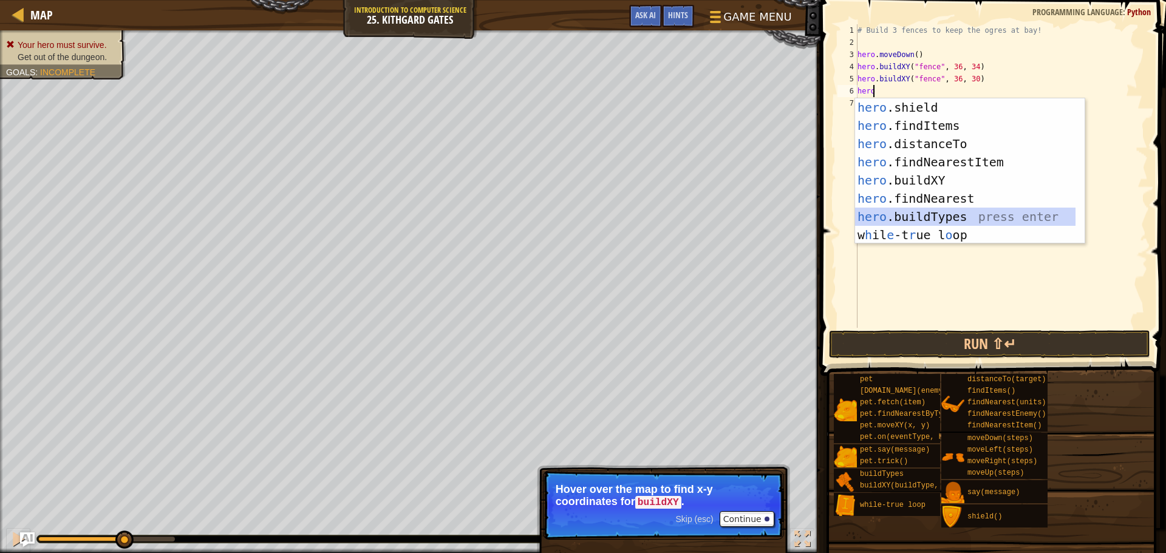
click at [1007, 219] on div "hero .shield press enter hero .findItems press enter hero .distanceTo press ent…" at bounding box center [965, 189] width 220 height 182
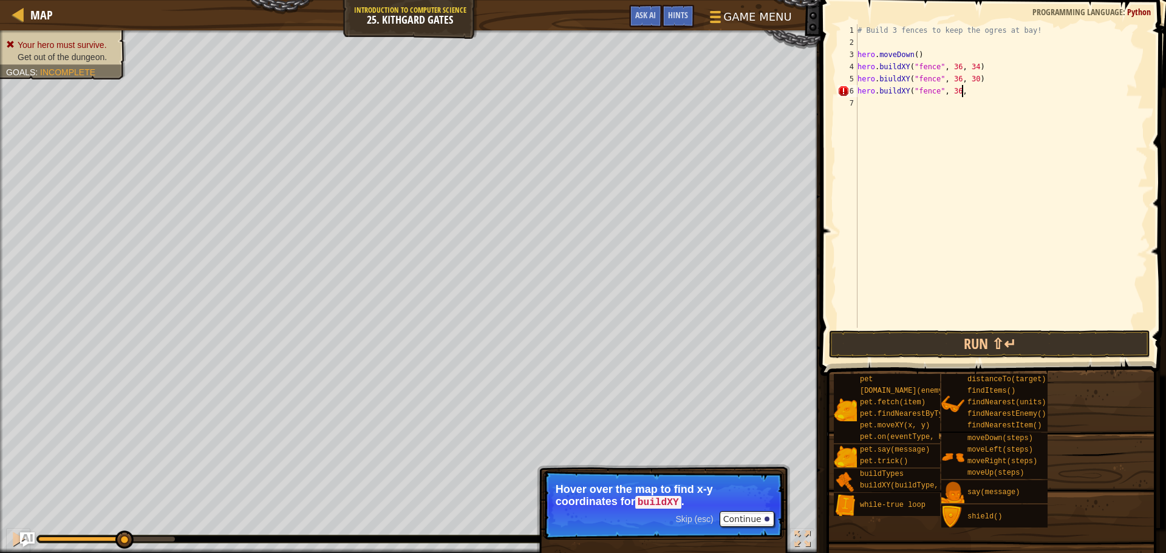
scroll to position [5, 8]
click at [1012, 342] on button "Run ⇧↵" at bounding box center [989, 344] width 321 height 28
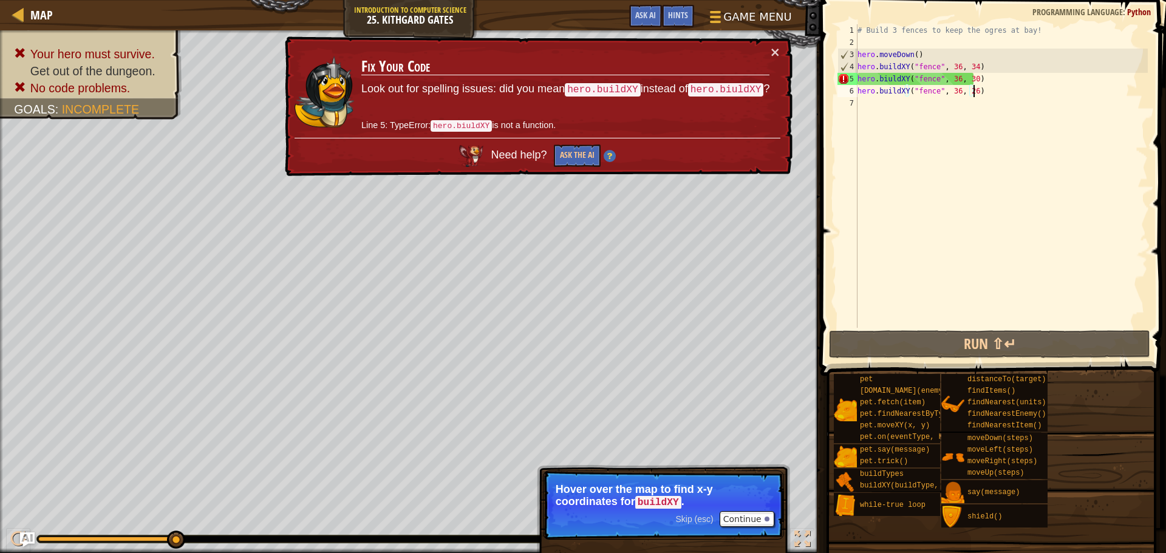
click at [891, 81] on div "# Build 3 fences to keep the ogres at bay! hero . moveDown ( ) hero . buildXY (…" at bounding box center [1001, 188] width 293 height 328
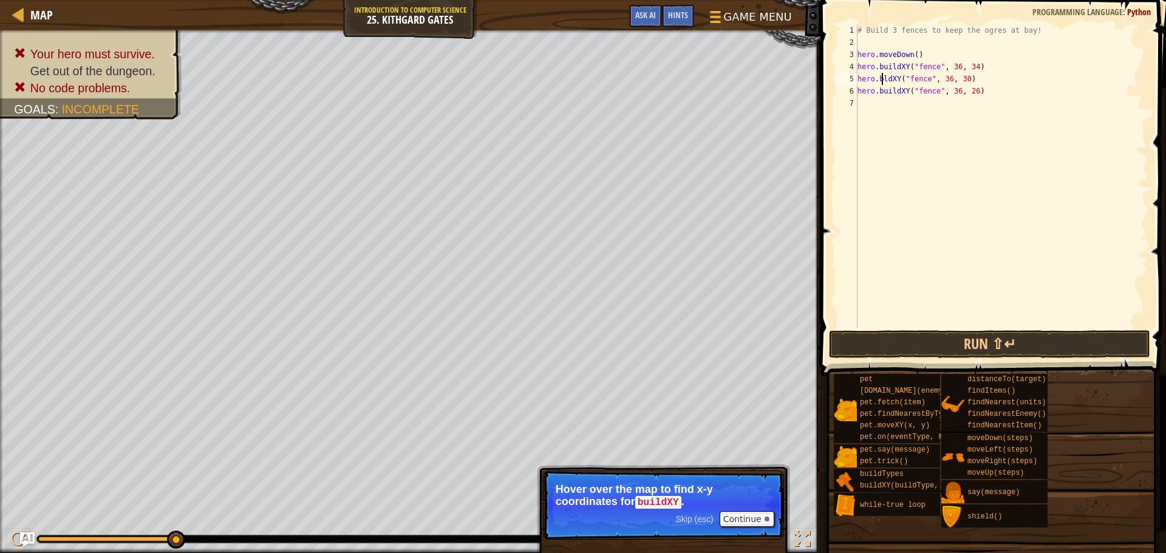
scroll to position [5, 2]
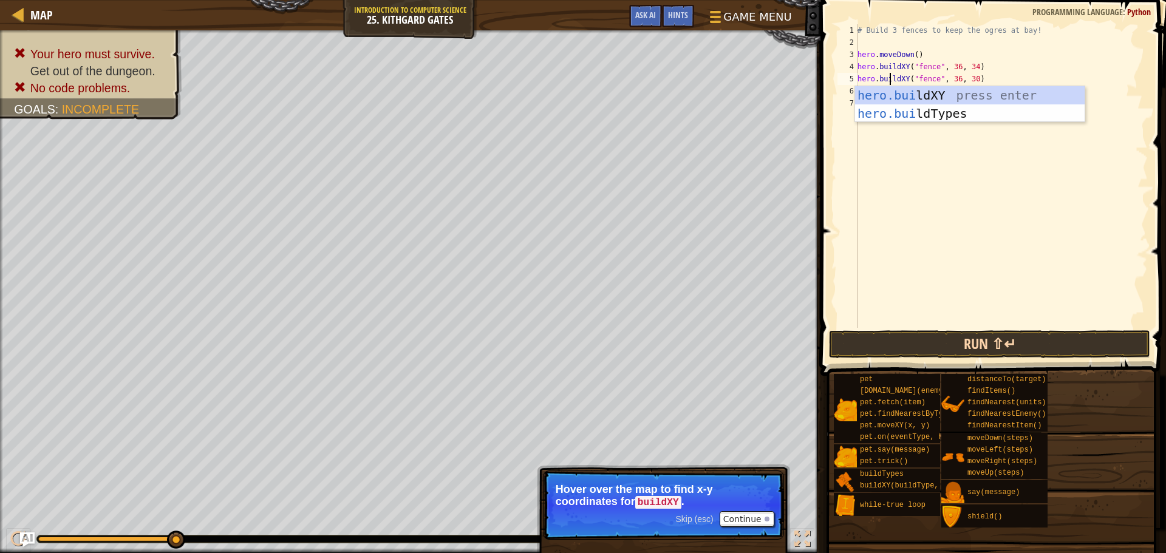
type textarea "hero.buildXY("fence", 36, 30)"
click at [985, 335] on button "Run ⇧↵" at bounding box center [989, 344] width 321 height 28
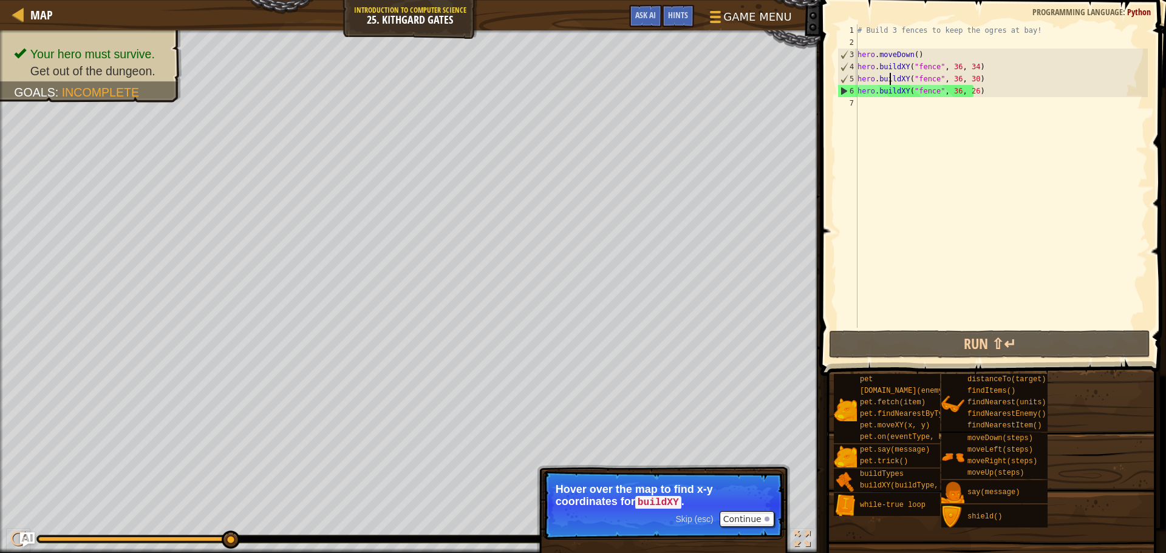
click at [867, 100] on div "# Build 3 fences to keep the ogres at bay! hero . moveDown ( ) hero . buildXY (…" at bounding box center [1001, 188] width 293 height 328
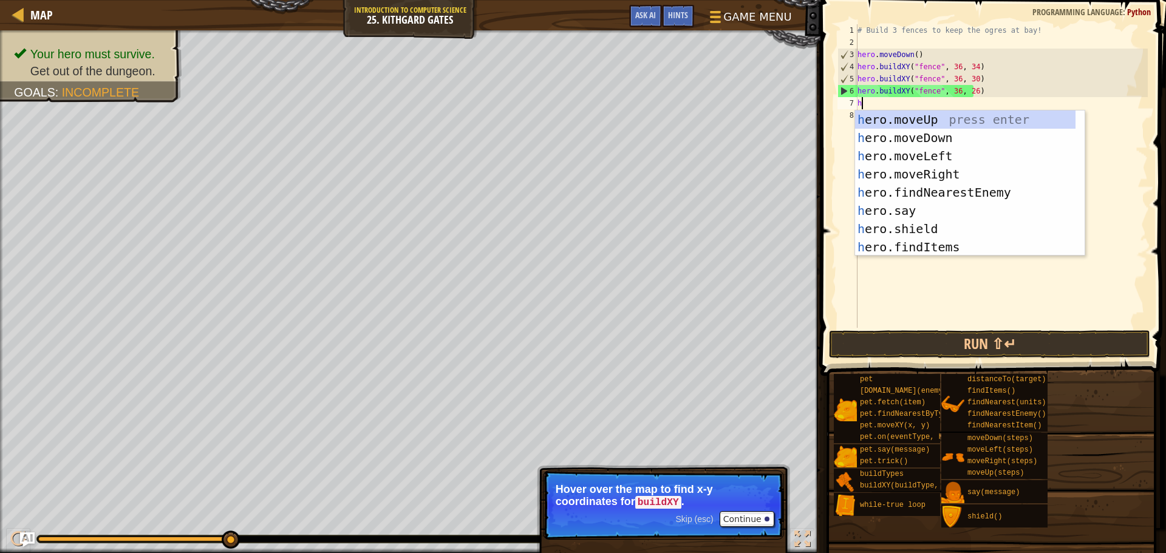
scroll to position [0, 0]
type textarea "hero"
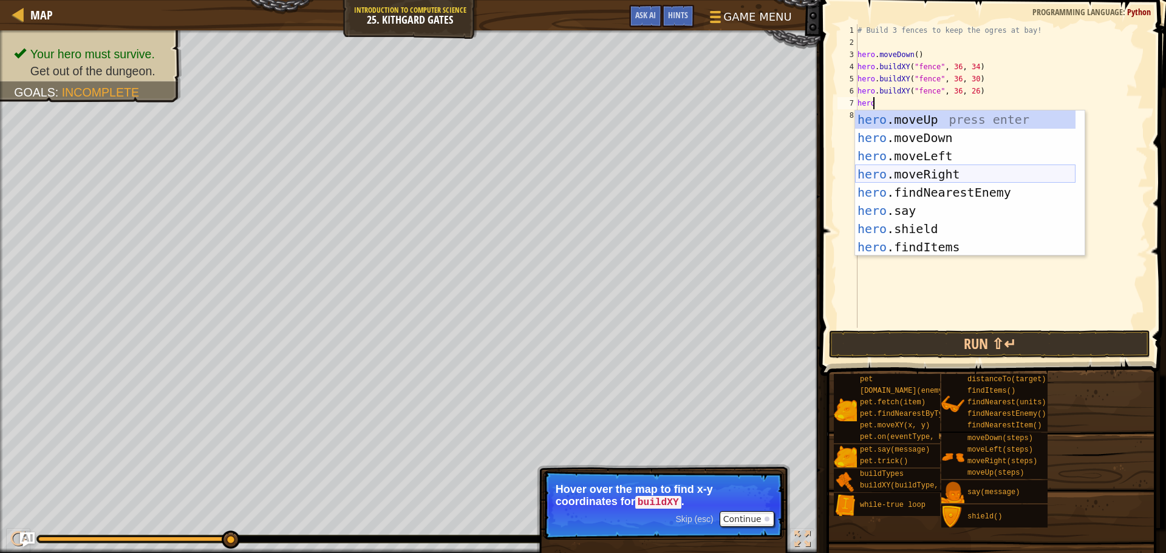
click at [939, 173] on div "hero .moveUp press enter hero .moveDown press enter hero .moveLeft press enter …" at bounding box center [965, 201] width 220 height 182
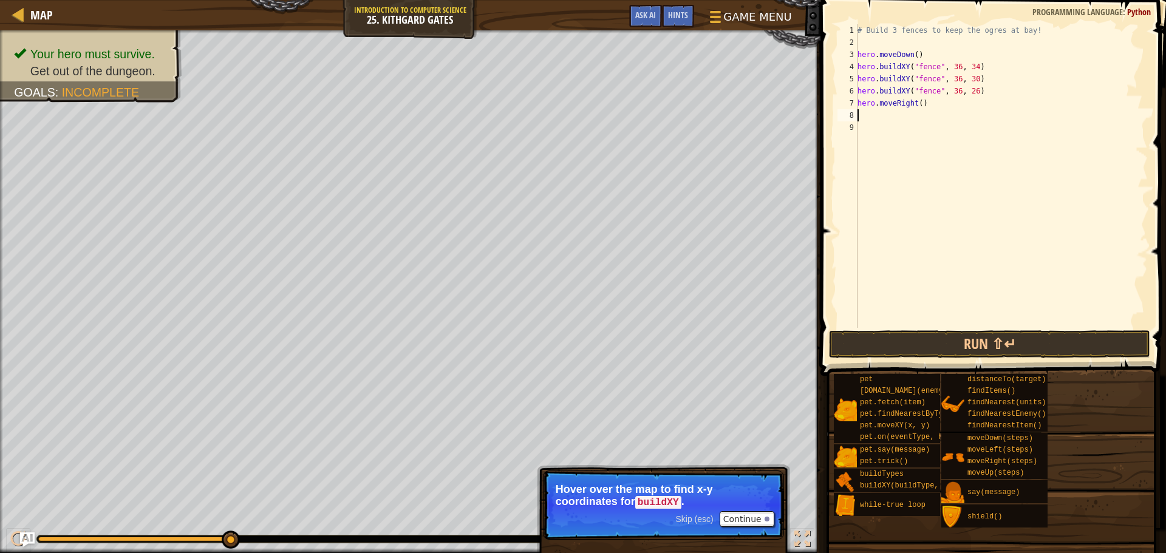
scroll to position [5, 0]
click at [917, 343] on button "Run ⇧↵" at bounding box center [989, 344] width 321 height 28
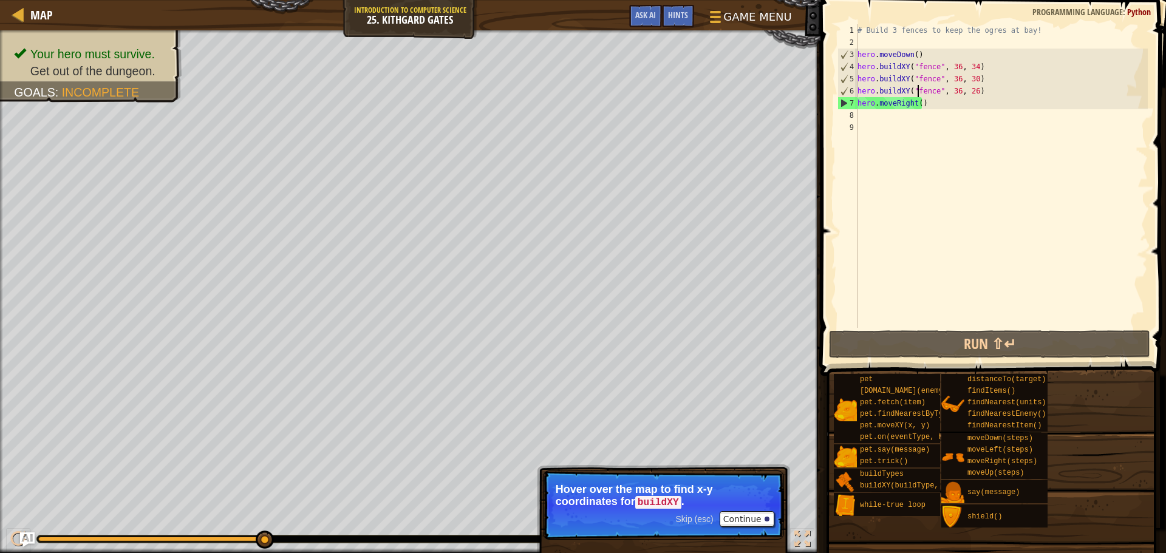
click at [918, 94] on div "# Build 3 fences to keep the ogres at bay! hero . moveDown ( ) hero . buildXY (…" at bounding box center [1001, 188] width 293 height 328
click at [917, 100] on div "# Build 3 fences to keep the ogres at bay! hero . moveDown ( ) hero . buildXY (…" at bounding box center [1001, 188] width 293 height 328
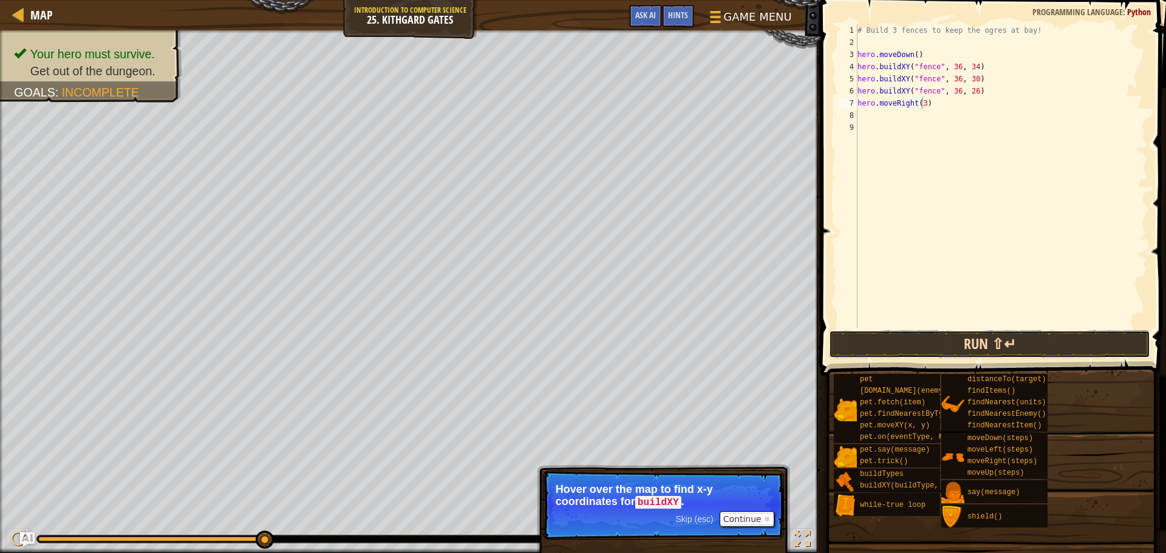
click at [903, 341] on button "Run ⇧↵" at bounding box center [989, 344] width 321 height 28
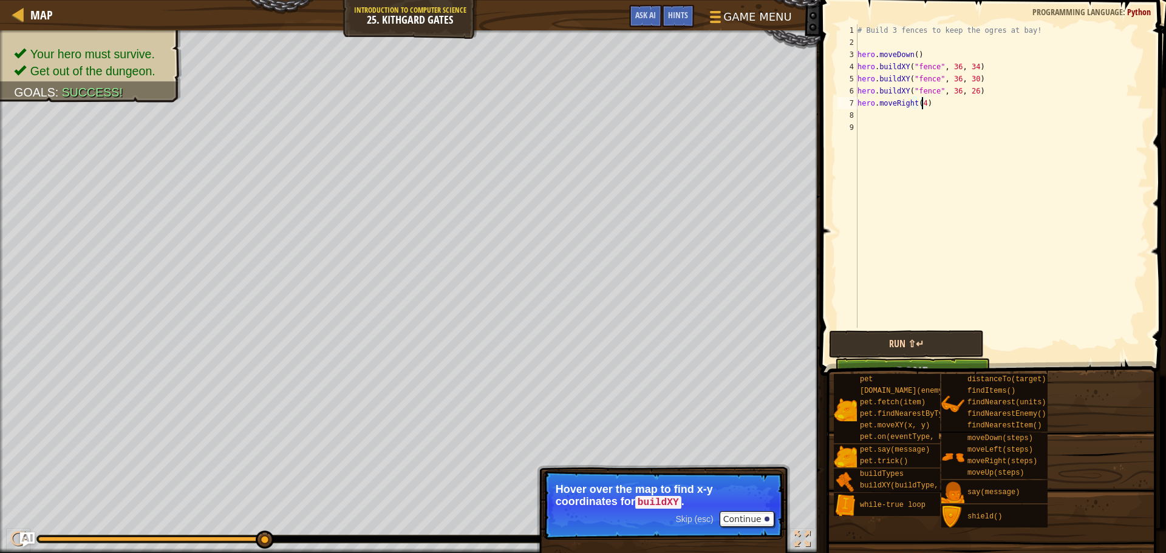
type textarea "hero.moveRight(4)"
click at [901, 347] on button "Run ⇧↵" at bounding box center [906, 344] width 154 height 28
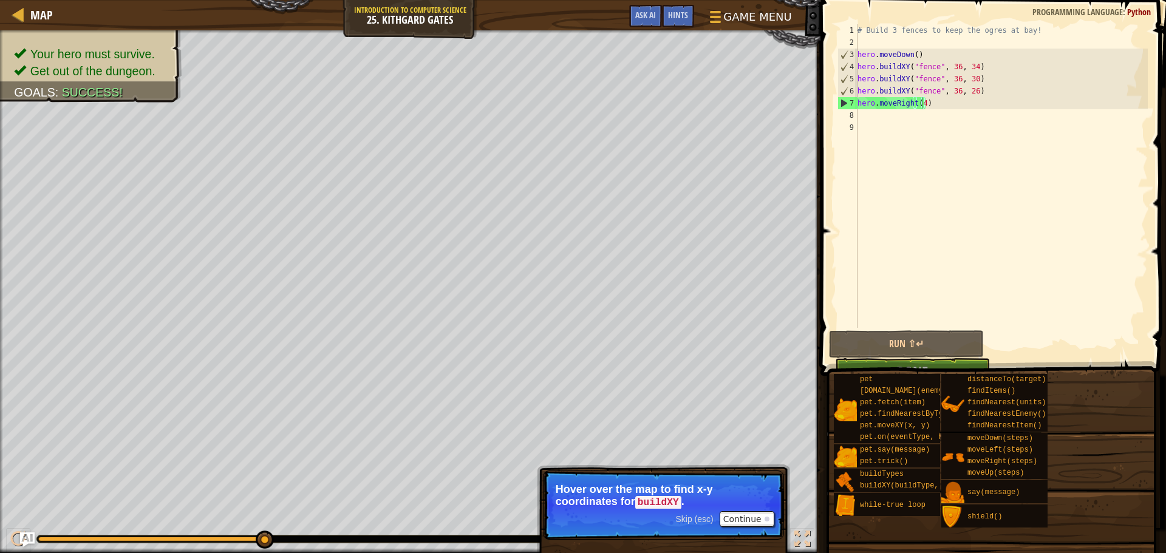
click at [960, 365] on span at bounding box center [991, 540] width 337 height 359
click at [749, 518] on button "Continue" at bounding box center [746, 519] width 55 height 16
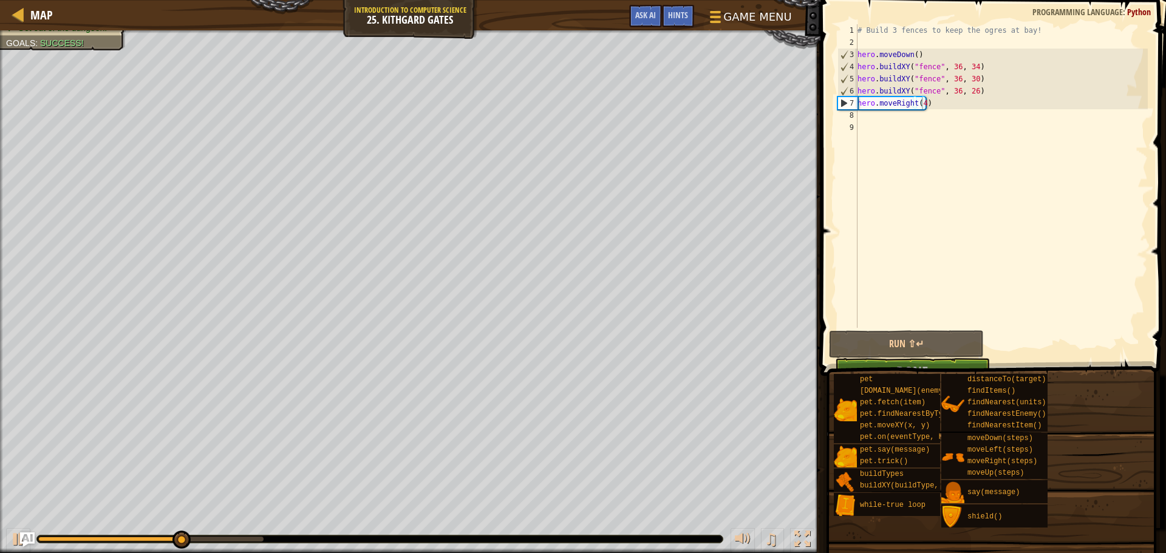
drag, startPoint x: 1161, startPoint y: 53, endPoint x: 1147, endPoint y: 152, distance: 99.9
click at [1153, 113] on span at bounding box center [994, 171] width 355 height 412
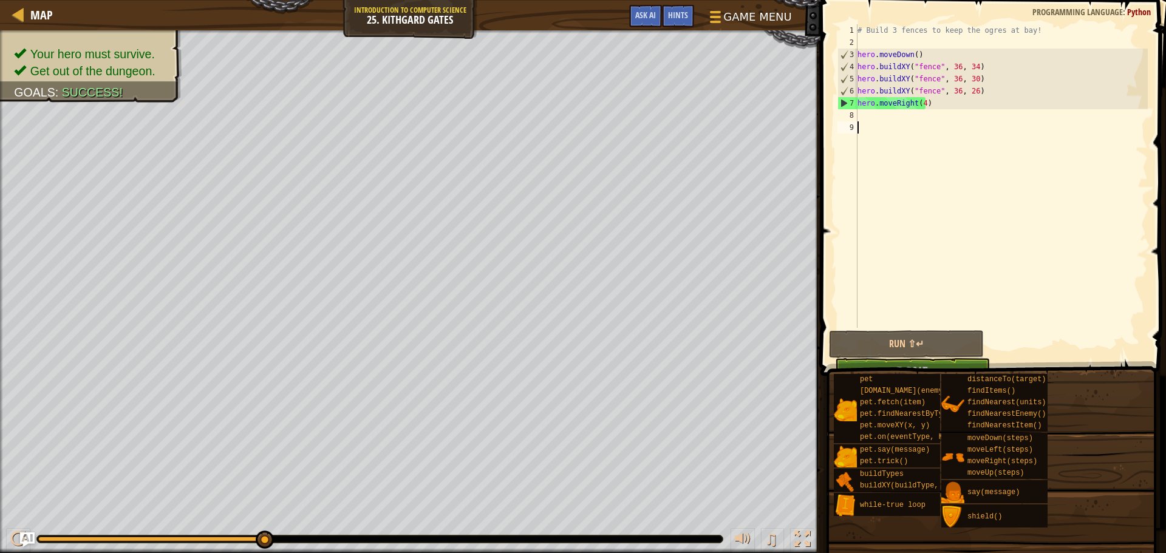
drag, startPoint x: 1075, startPoint y: 277, endPoint x: 1054, endPoint y: 212, distance: 68.9
click at [1054, 212] on div "# Build 3 fences to keep the ogres at bay! hero . moveDown ( ) hero . buildXY (…" at bounding box center [1001, 188] width 293 height 328
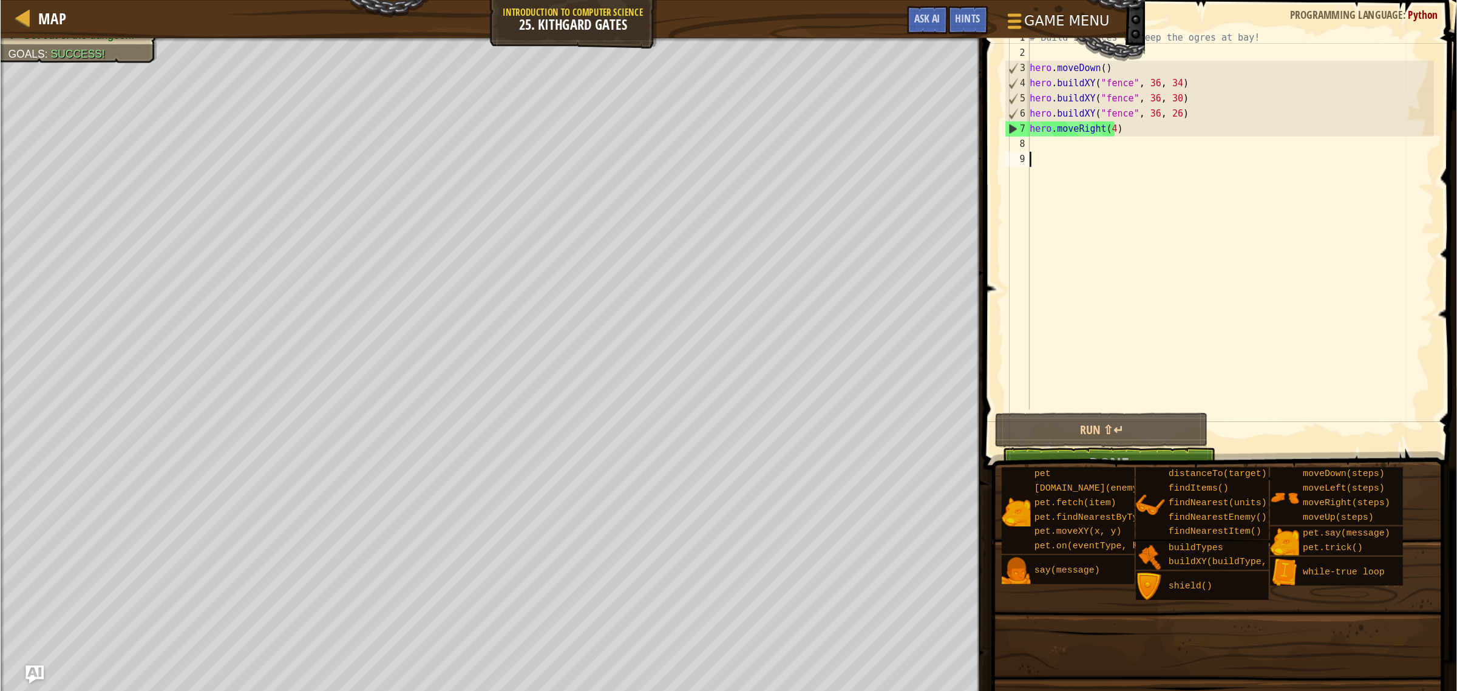
scroll to position [5, 0]
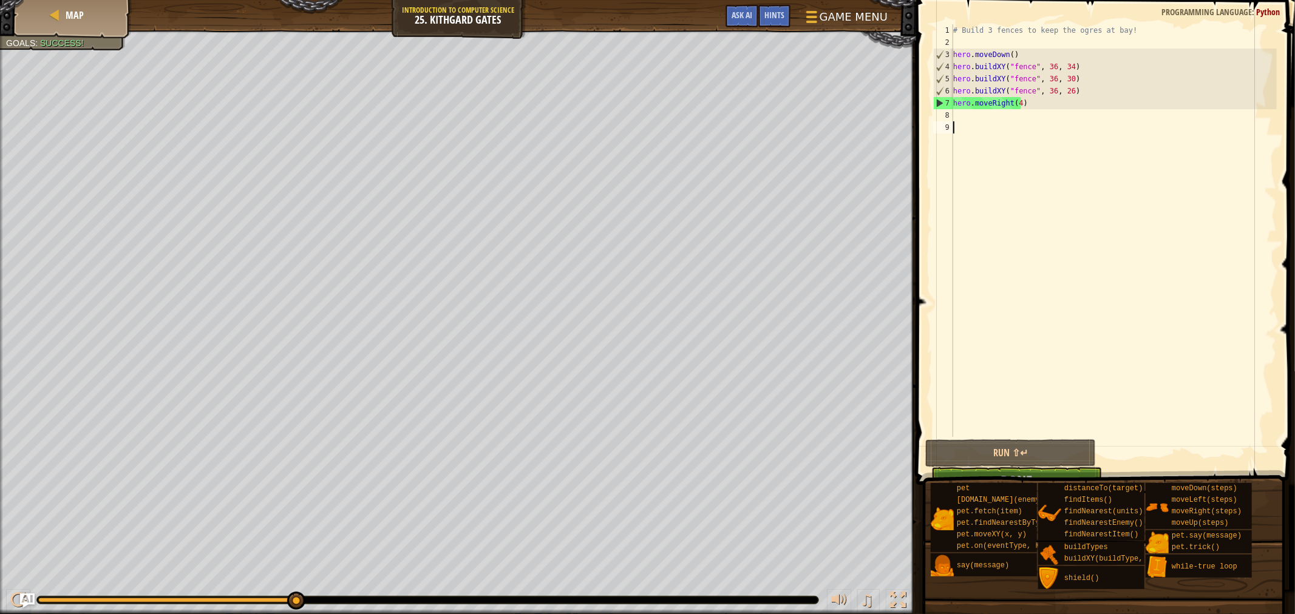
drag, startPoint x: 1096, startPoint y: 0, endPoint x: 999, endPoint y: 227, distance: 247.0
click at [999, 227] on div "# Build 3 fences to keep the ogres at bay! hero . moveDown ( ) hero . buildXY (…" at bounding box center [1114, 242] width 326 height 437
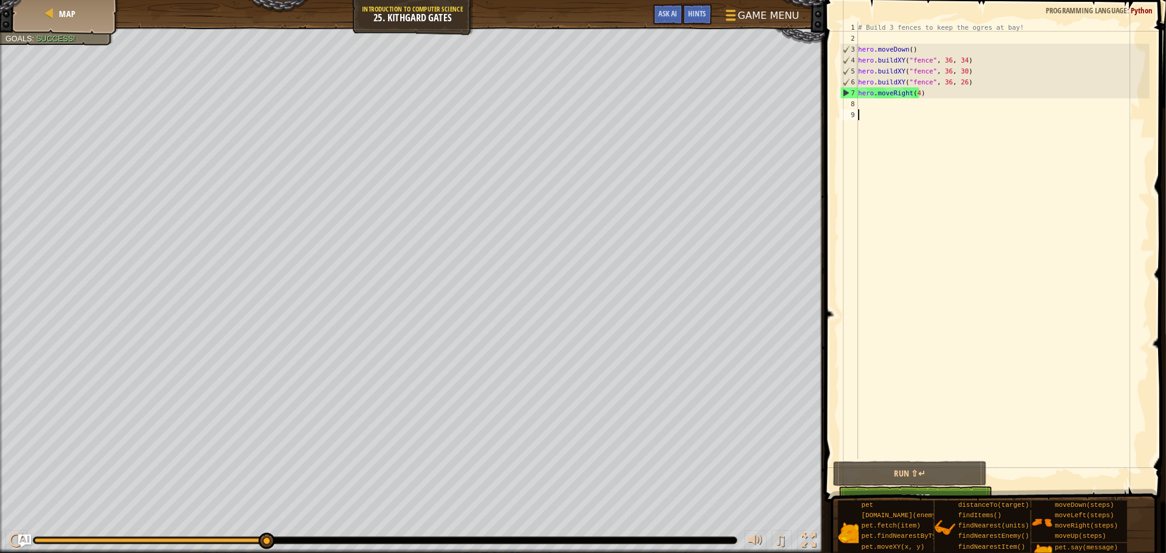
scroll to position [5, 0]
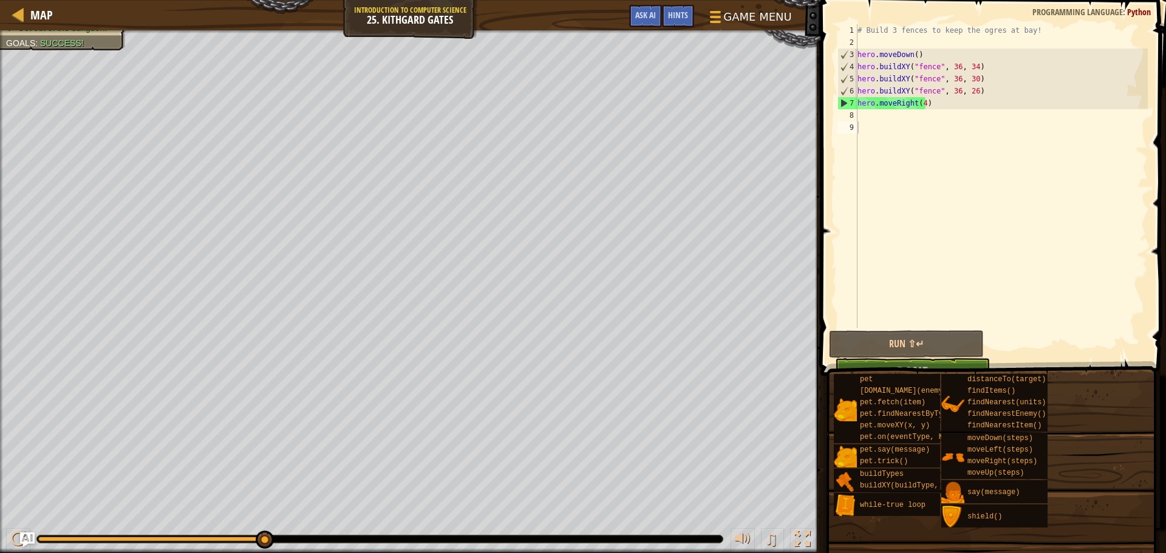
drag, startPoint x: 1218, startPoint y: 1, endPoint x: 828, endPoint y: 183, distance: 430.2
click at [828, 183] on span at bounding box center [994, 171] width 355 height 412
click at [883, 361] on button "Done" at bounding box center [912, 372] width 154 height 28
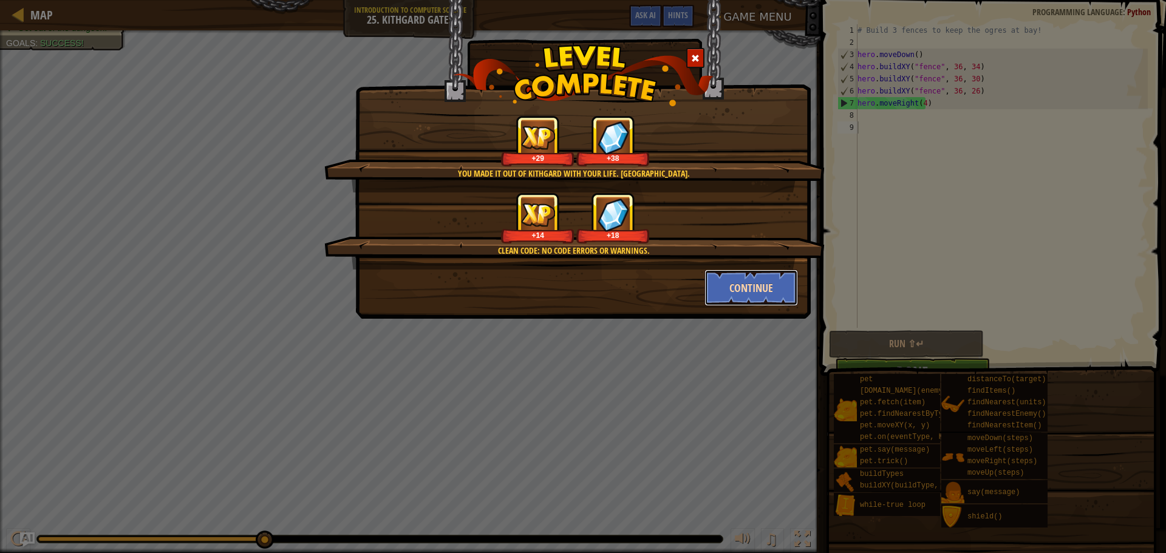
click at [735, 284] on button "Continue" at bounding box center [751, 288] width 94 height 36
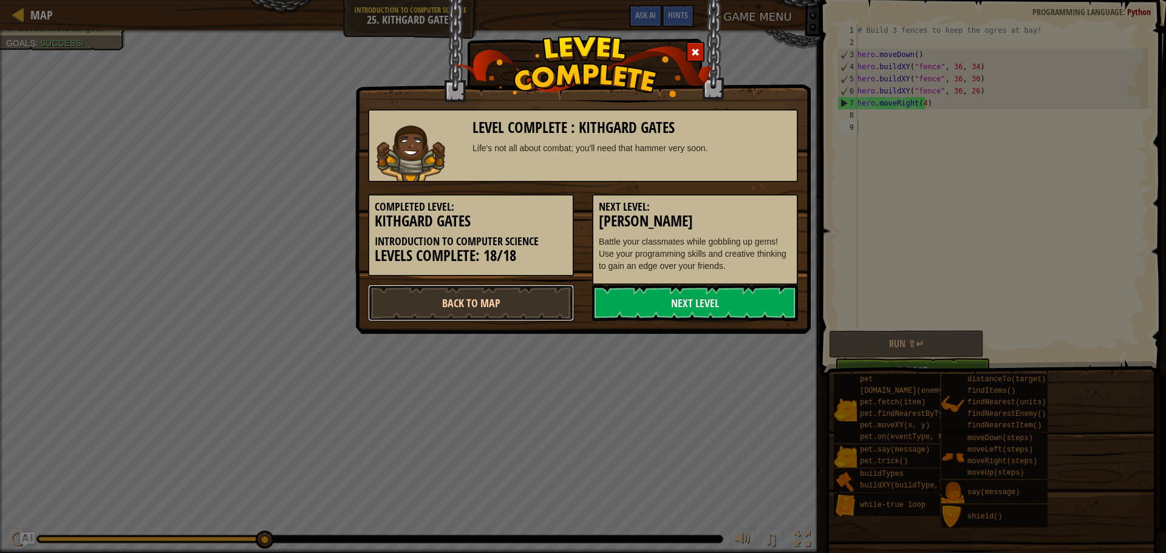
click at [545, 307] on link "Back to Map" at bounding box center [471, 303] width 206 height 36
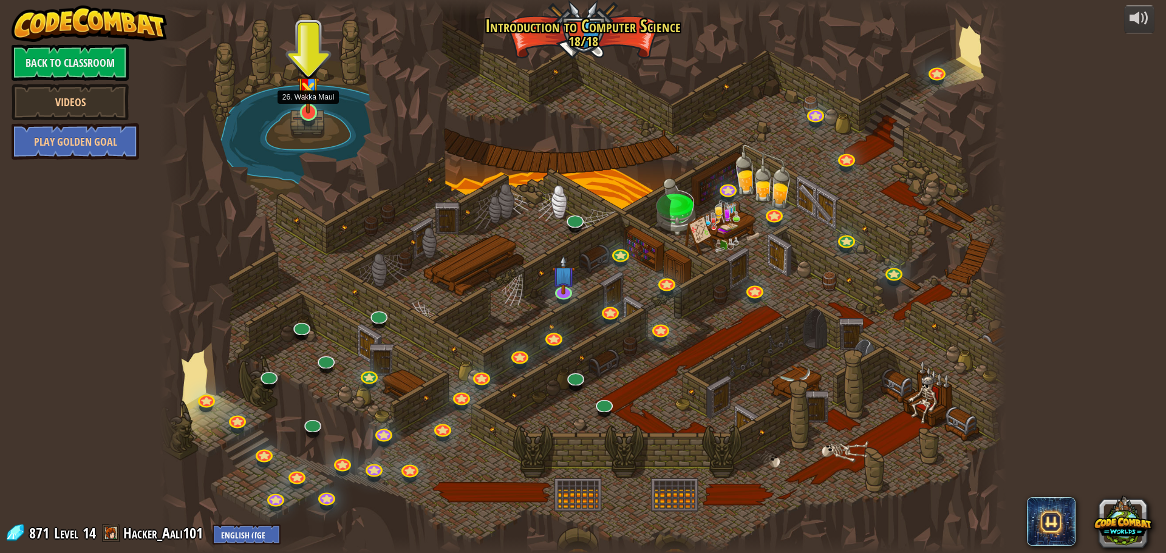
click at [304, 106] on img at bounding box center [308, 83] width 22 height 59
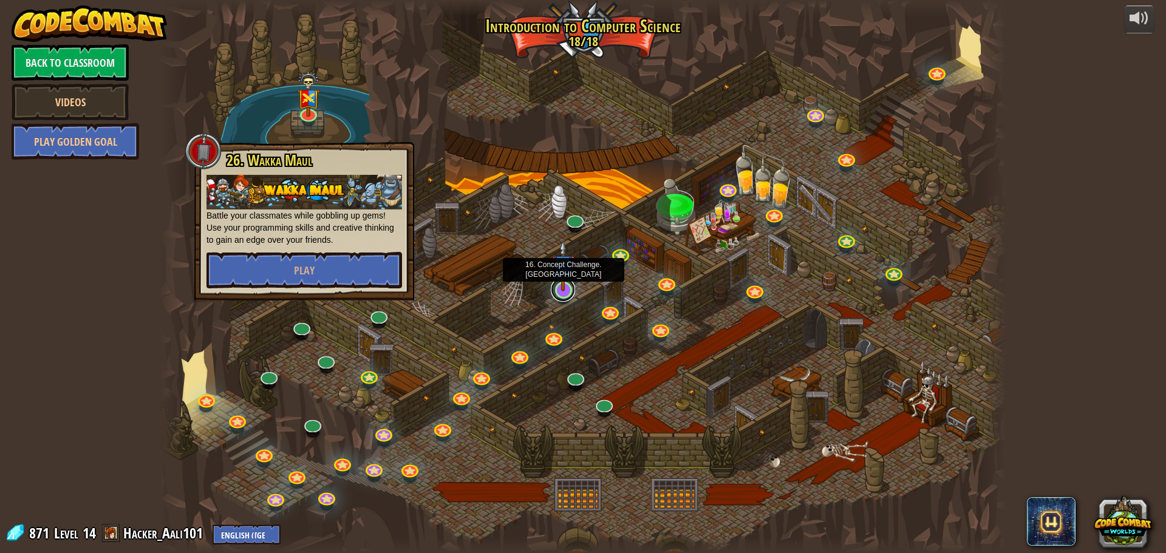
click at [562, 293] on link at bounding box center [563, 289] width 24 height 24
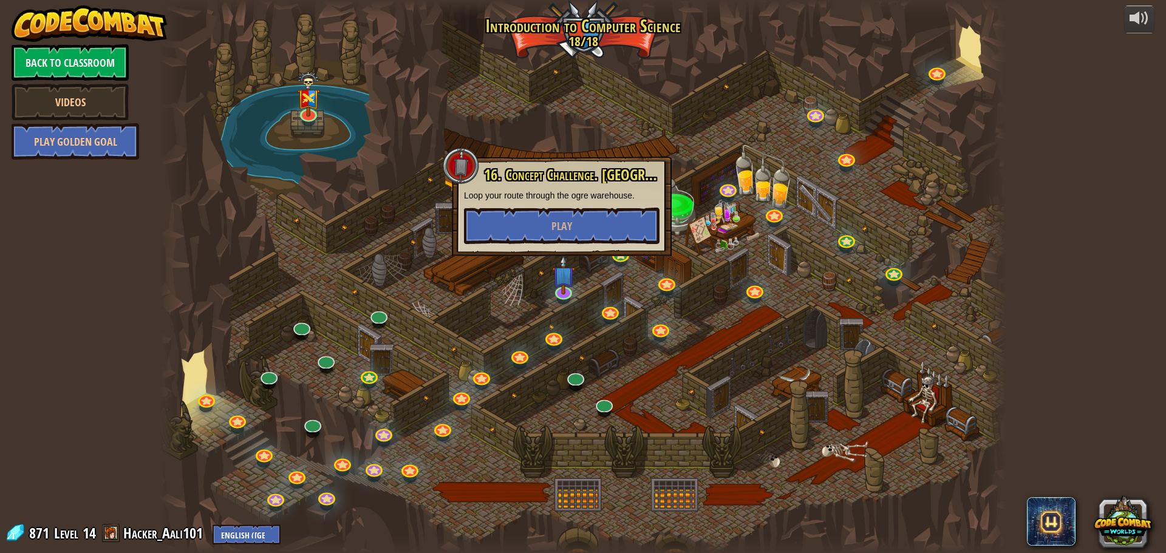
click at [690, 314] on div at bounding box center [583, 276] width 846 height 553
